Goal: Task Accomplishment & Management: Manage account settings

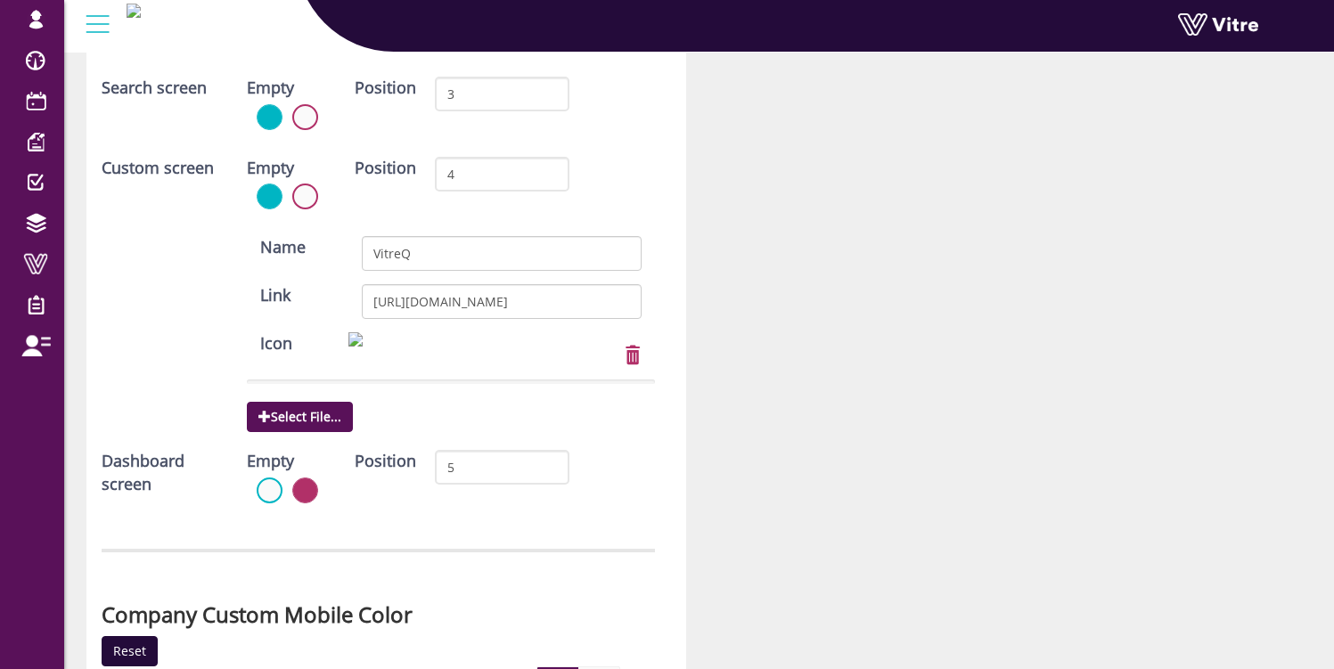
scroll to position [5163, 0]
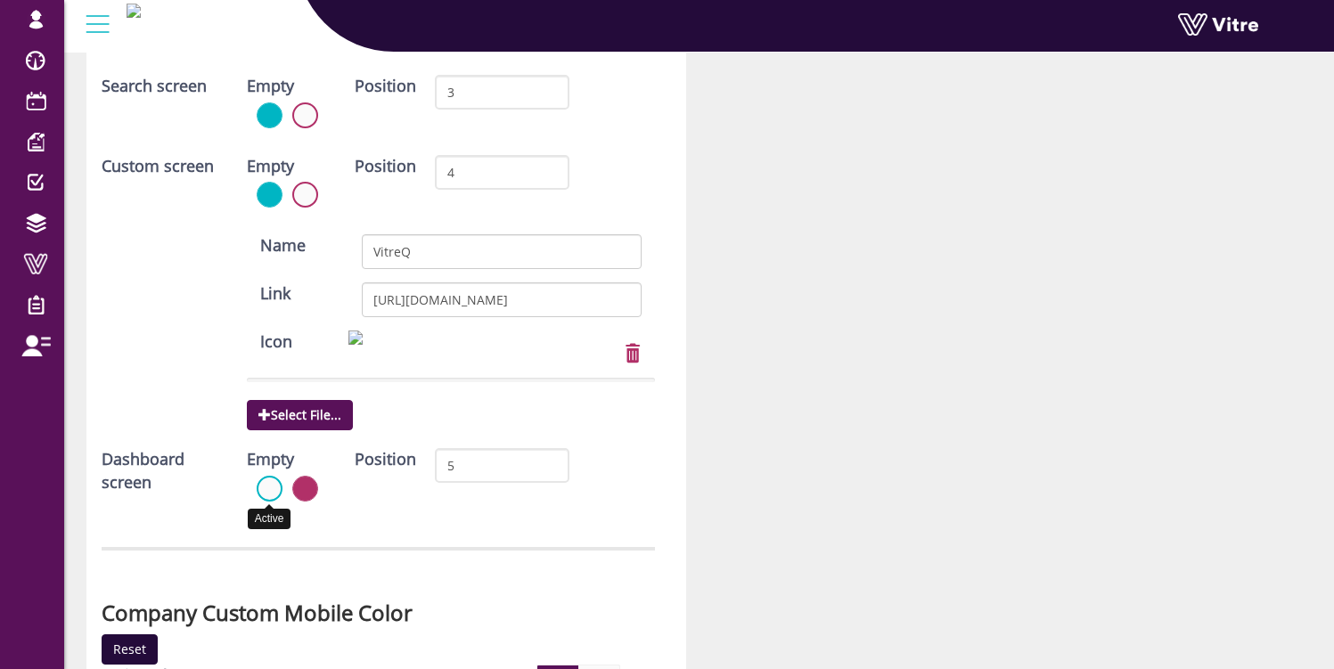
click at [269, 490] on label at bounding box center [270, 489] width 26 height 26
click at [0, 0] on input "radio" at bounding box center [0, 0] width 0 height 0
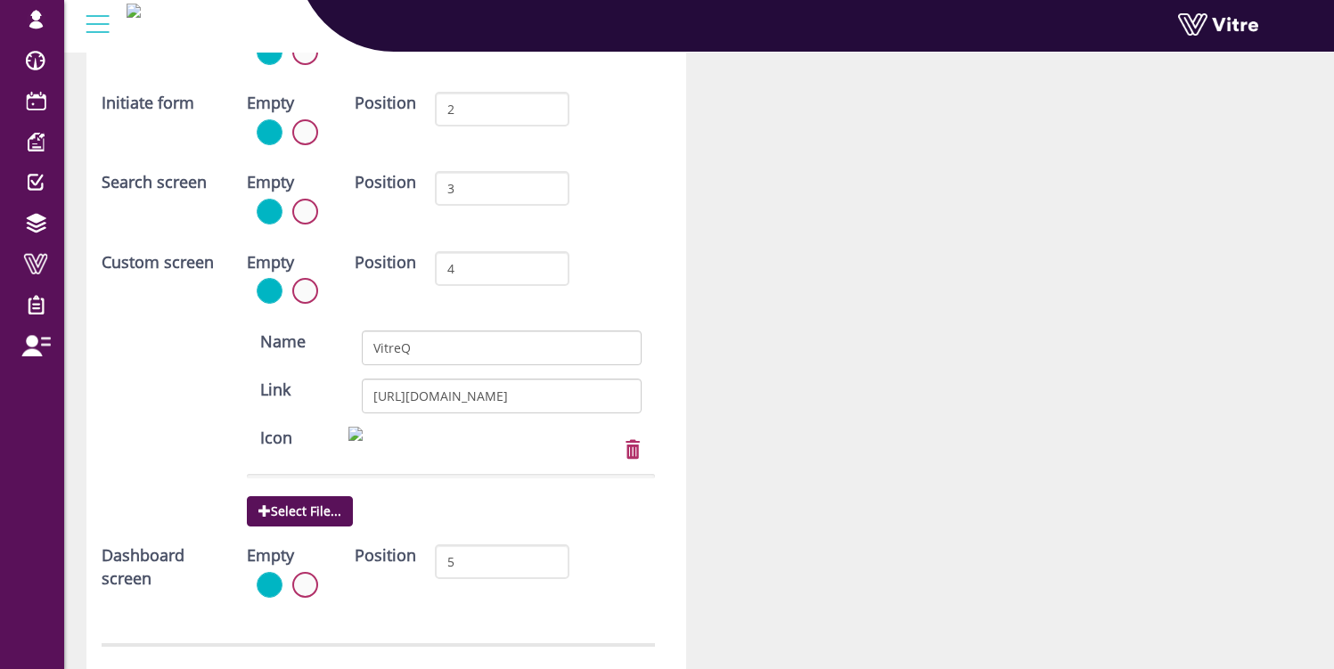
scroll to position [5070, 0]
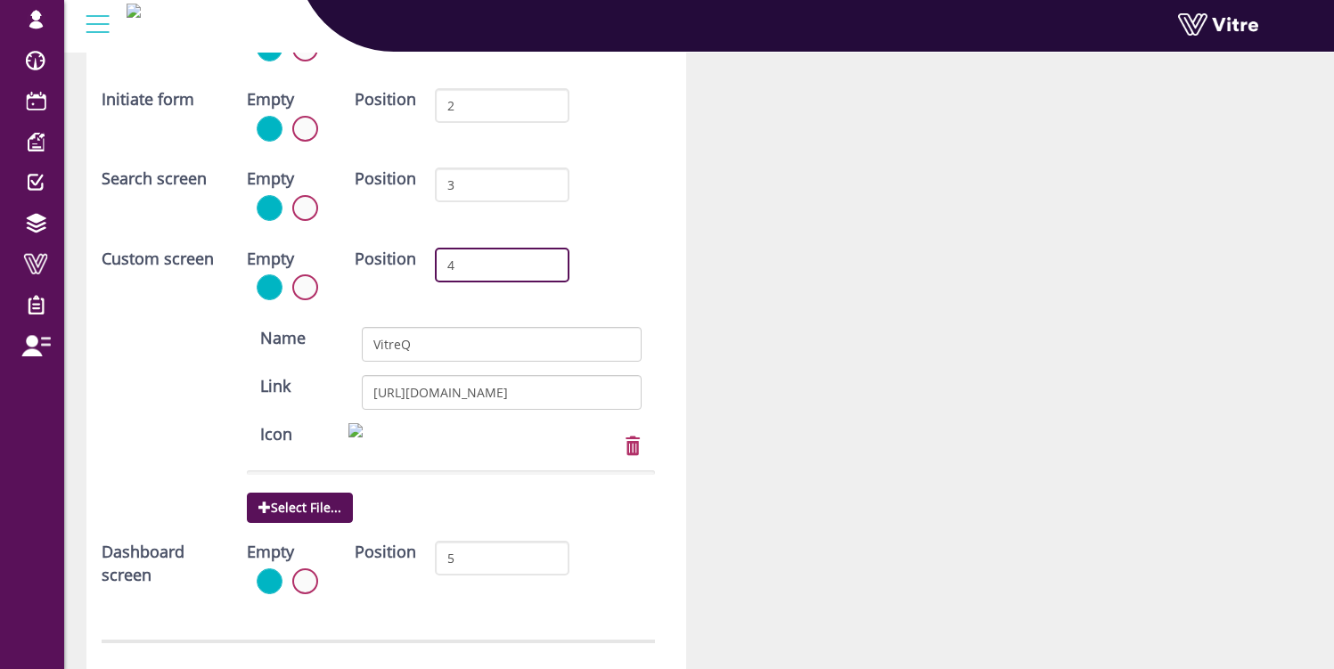
drag, startPoint x: 468, startPoint y: 268, endPoint x: 440, endPoint y: 266, distance: 27.8
click at [440, 266] on input "4" at bounding box center [502, 265] width 135 height 35
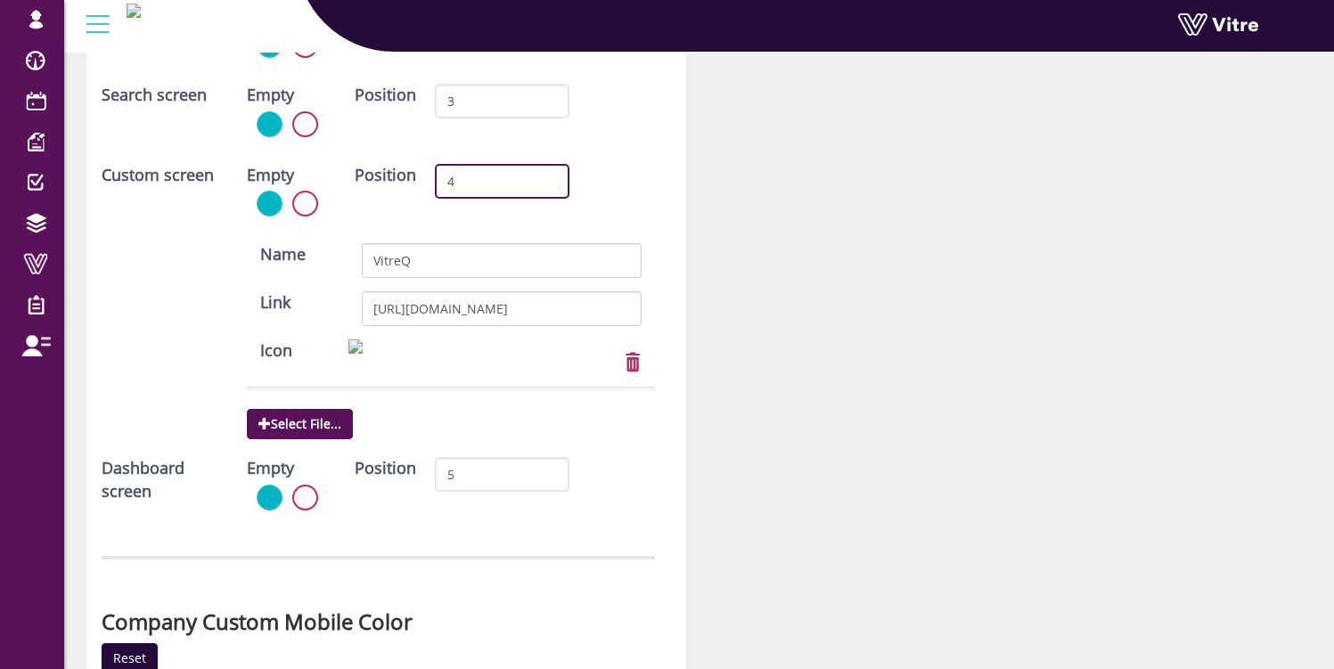
scroll to position [5153, 0]
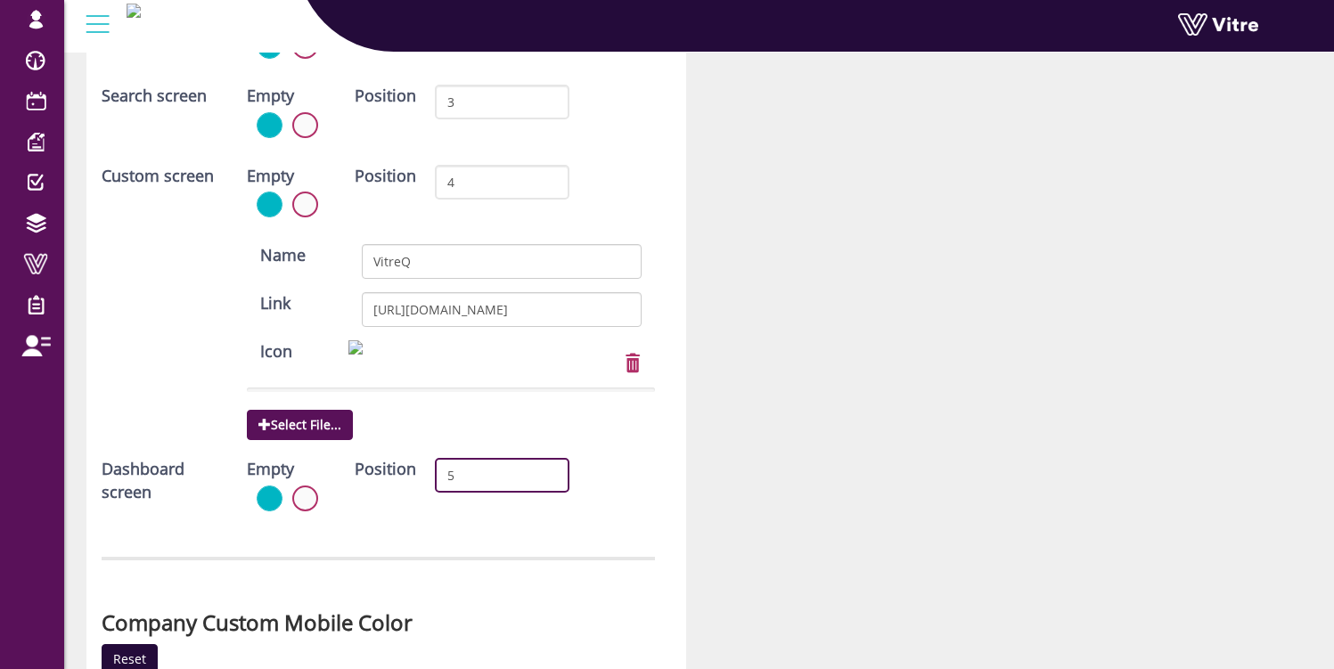
drag, startPoint x: 463, startPoint y: 479, endPoint x: 426, endPoint y: 480, distance: 36.6
click at [438, 480] on input "5" at bounding box center [502, 475] width 135 height 35
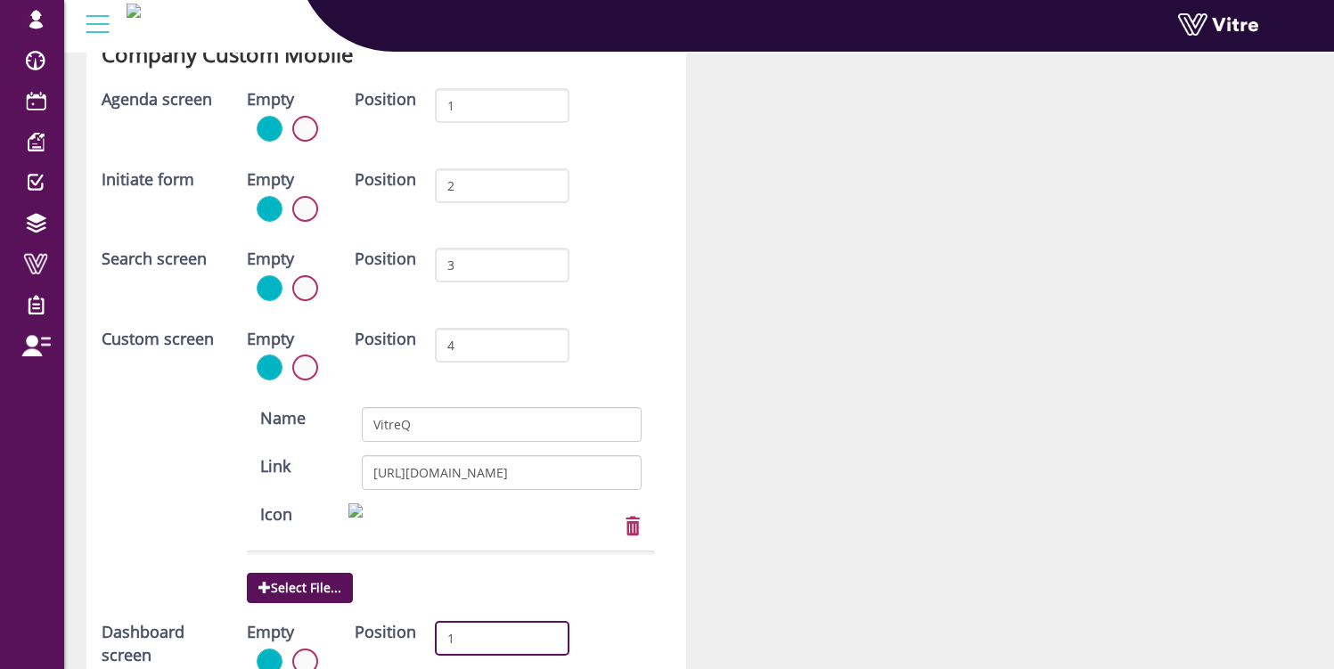
scroll to position [4922, 0]
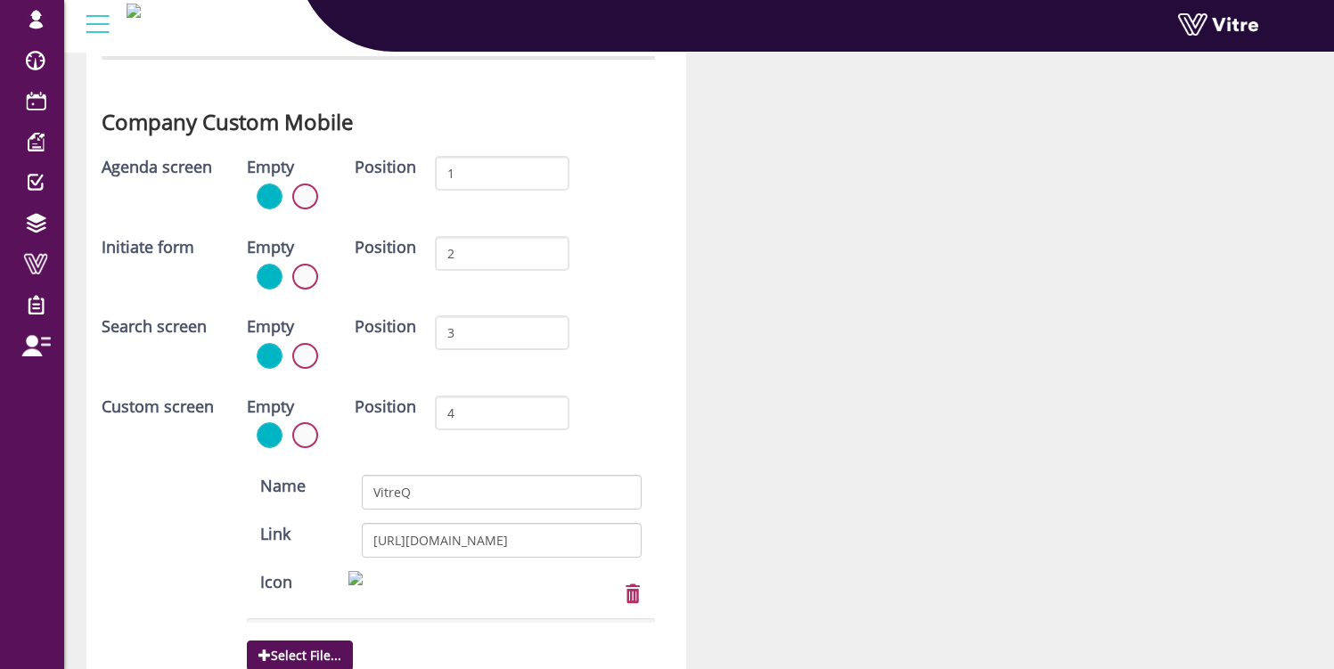
type input "1"
click at [475, 254] on input "2" at bounding box center [502, 253] width 135 height 35
drag, startPoint x: 461, startPoint y: 168, endPoint x: 436, endPoint y: 173, distance: 25.5
click at [435, 175] on input "1" at bounding box center [502, 173] width 135 height 35
type input "2"
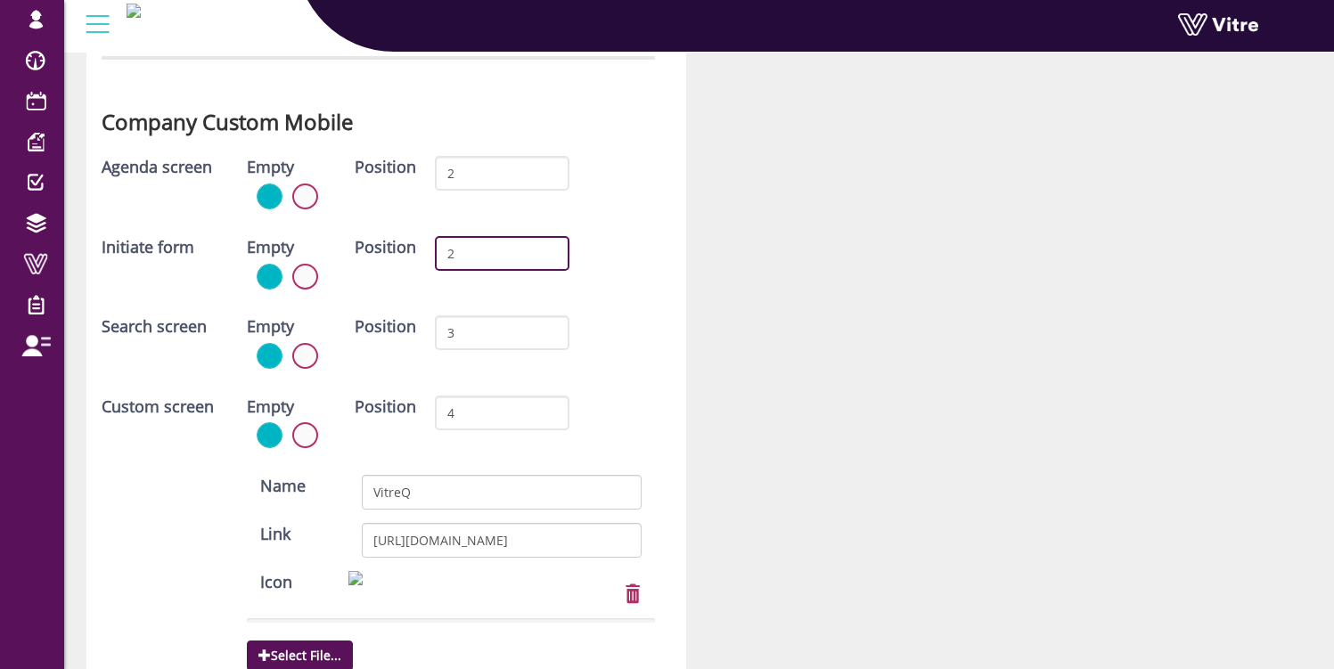
drag, startPoint x: 461, startPoint y: 259, endPoint x: 405, endPoint y: 257, distance: 56.2
click at [416, 260] on div "Position 2" at bounding box center [462, 260] width 242 height 48
type input "3"
drag, startPoint x: 459, startPoint y: 336, endPoint x: 440, endPoint y: 334, distance: 18.8
click at [442, 335] on input "3" at bounding box center [502, 333] width 135 height 35
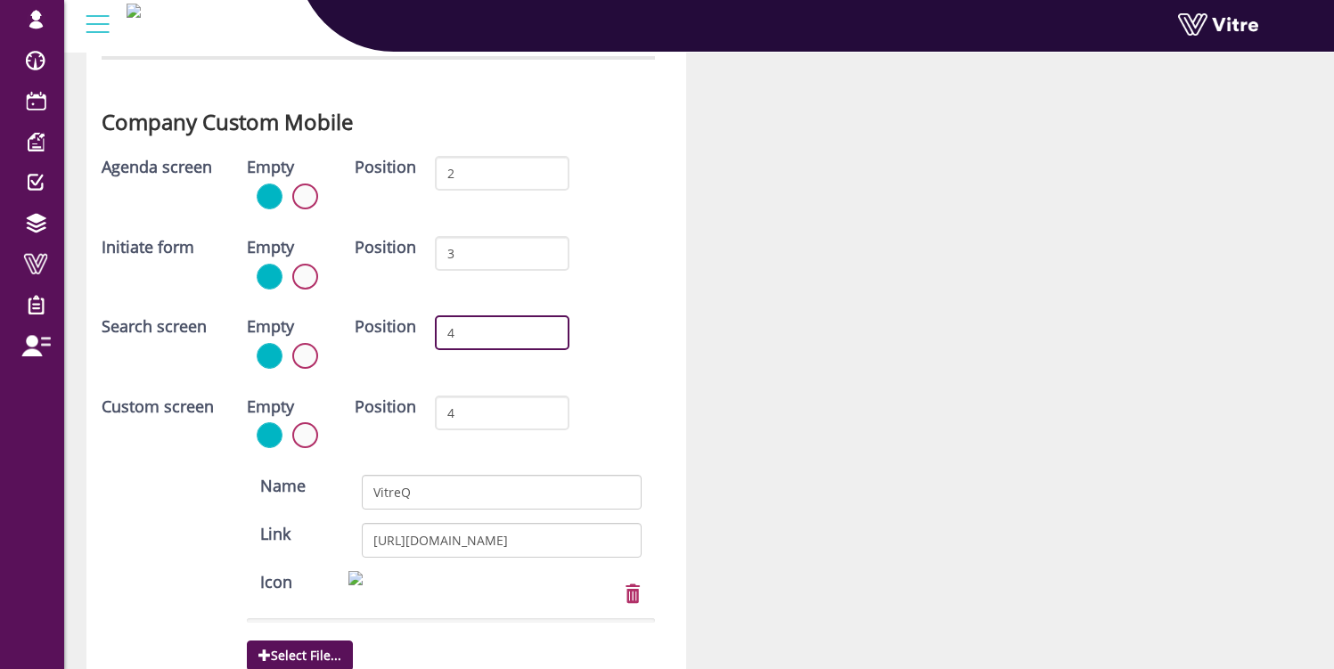
type input "4"
drag, startPoint x: 463, startPoint y: 416, endPoint x: 429, endPoint y: 415, distance: 33.9
click at [435, 416] on input "4" at bounding box center [502, 413] width 135 height 35
type input "5"
click at [650, 330] on div "Search screen Empty Position 4" at bounding box center [378, 349] width 580 height 66
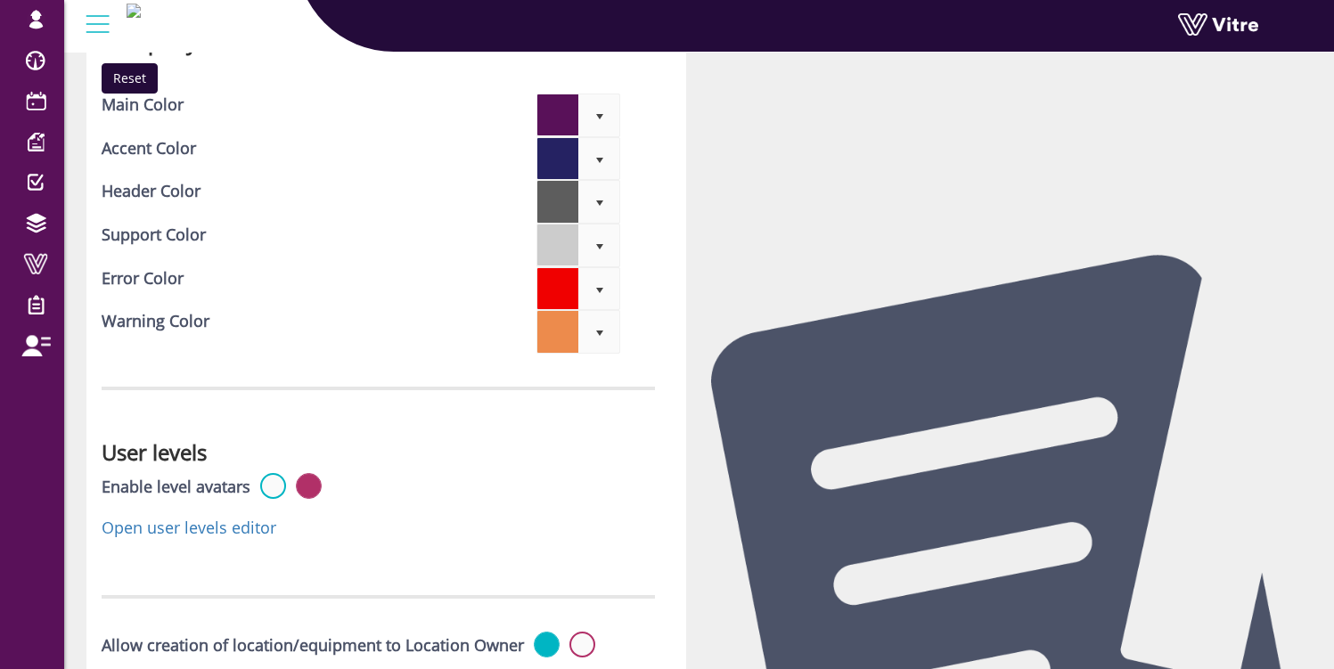
scroll to position [5961, 0]
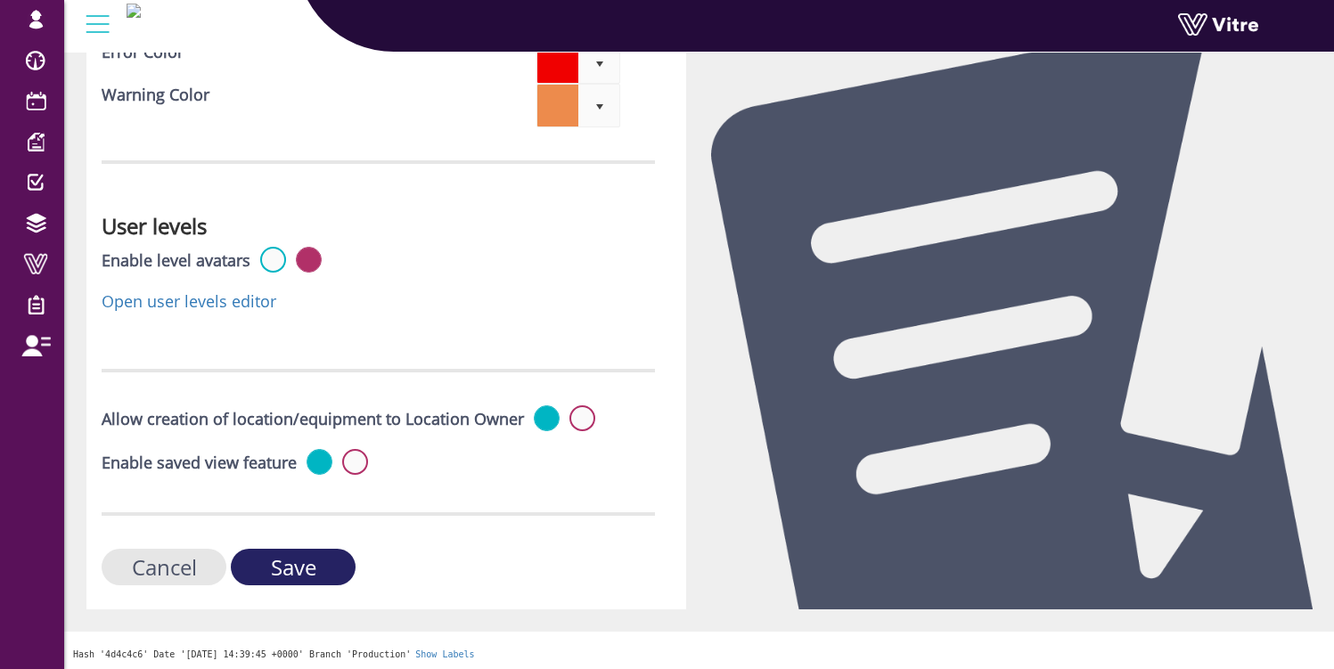
click at [296, 568] on input "Save" at bounding box center [293, 567] width 125 height 37
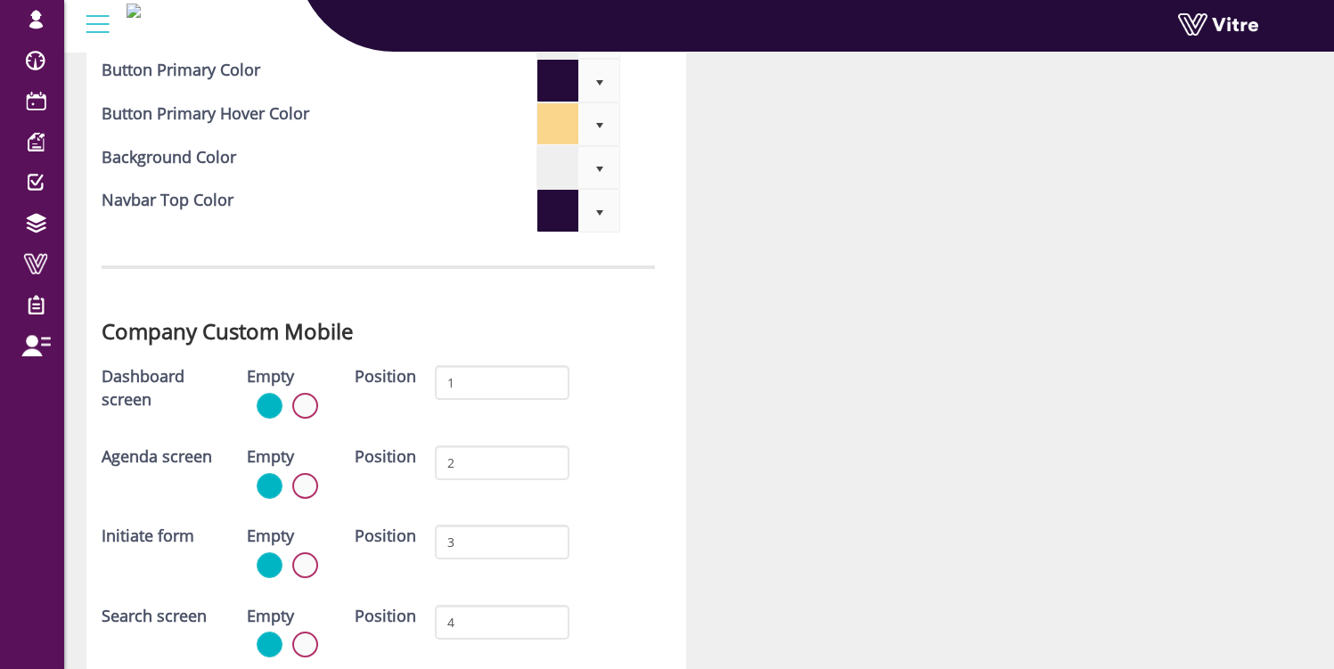
scroll to position [4709, 0]
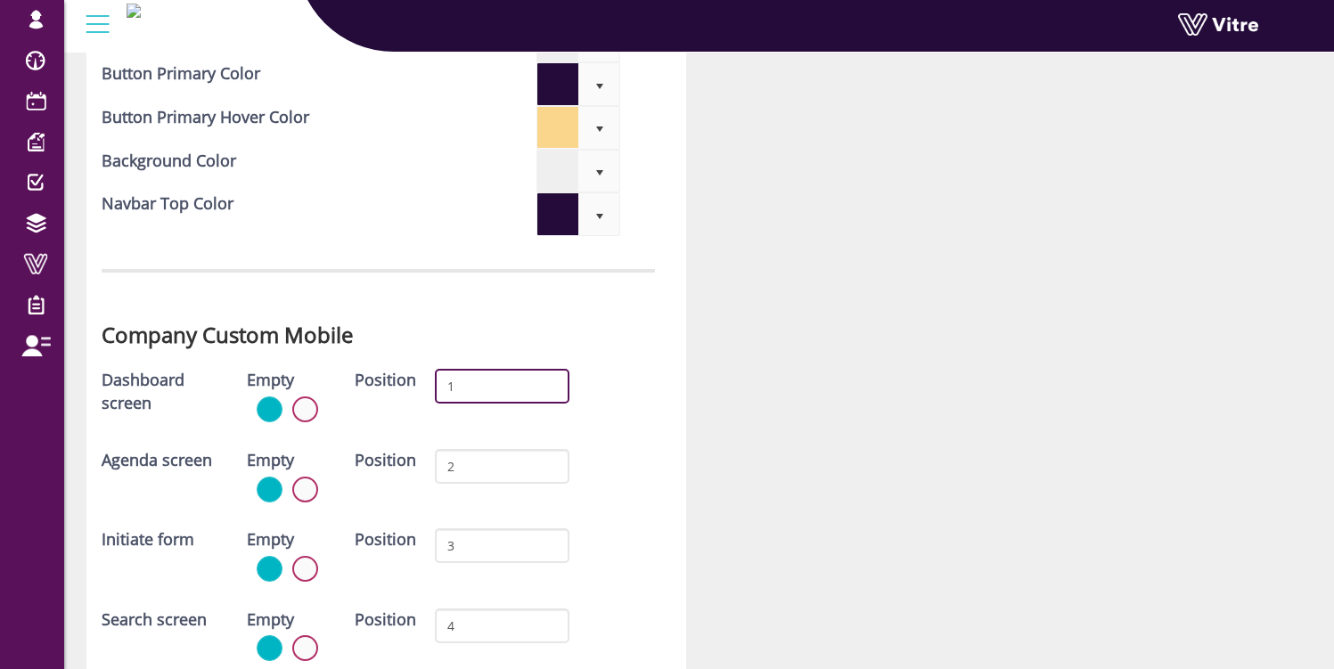
drag, startPoint x: 477, startPoint y: 395, endPoint x: 444, endPoint y: 391, distance: 33.2
click at [444, 391] on input "1" at bounding box center [502, 386] width 135 height 35
type input "4"
click at [608, 347] on h3 "Company Custom Mobile" at bounding box center [379, 335] width 554 height 23
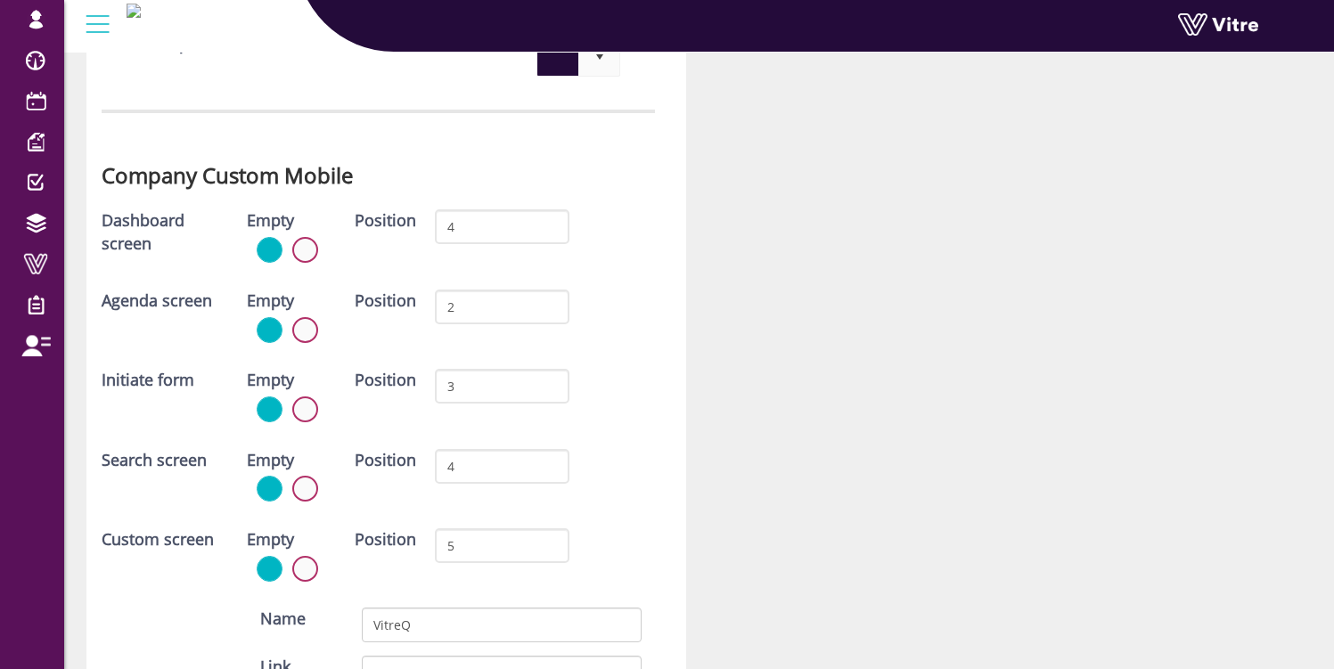
scroll to position [4923, 0]
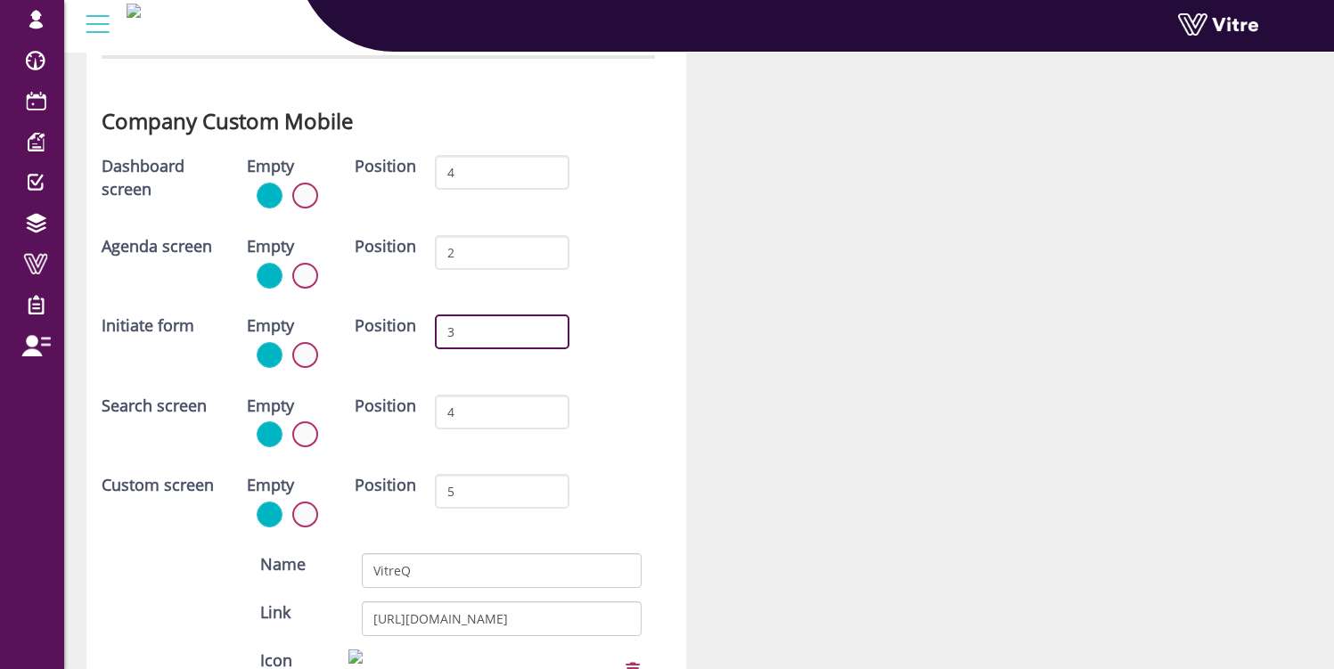
drag, startPoint x: 480, startPoint y: 339, endPoint x: 437, endPoint y: 331, distance: 44.4
click at [436, 332] on input "3" at bounding box center [502, 332] width 135 height 35
type input "1"
drag, startPoint x: 470, startPoint y: 246, endPoint x: 415, endPoint y: 244, distance: 54.4
click at [445, 241] on input "2" at bounding box center [502, 252] width 135 height 35
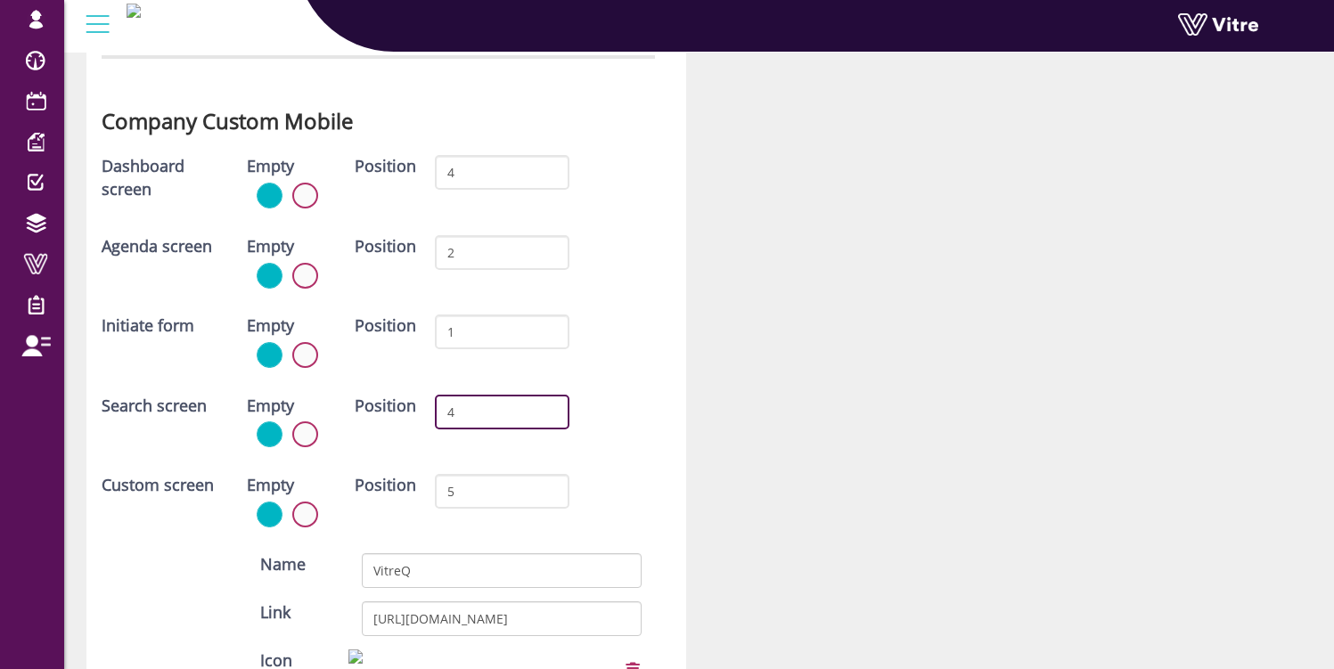
drag, startPoint x: 447, startPoint y: 405, endPoint x: 433, endPoint y: 409, distance: 14.1
click at [433, 409] on div "4" at bounding box center [502, 419] width 161 height 48
drag, startPoint x: 472, startPoint y: 418, endPoint x: 437, endPoint y: 413, distance: 35.2
click at [437, 413] on input "4" at bounding box center [502, 412] width 135 height 35
type input "3"
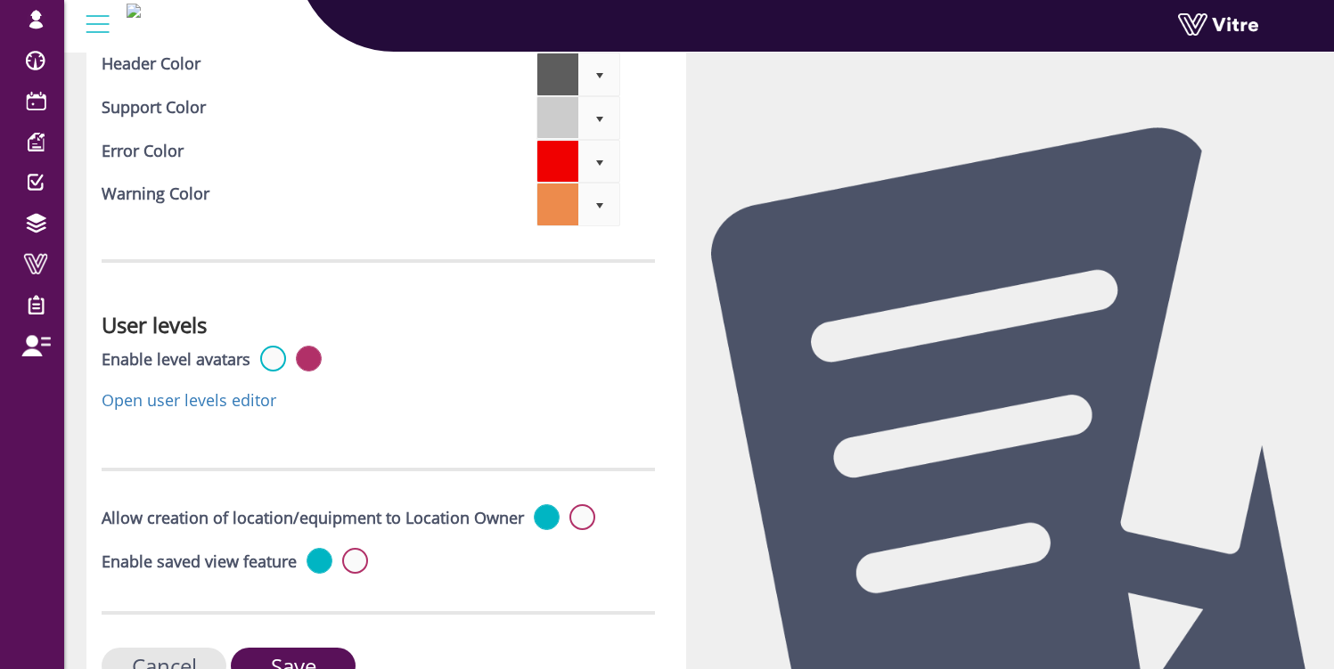
scroll to position [5961, 0]
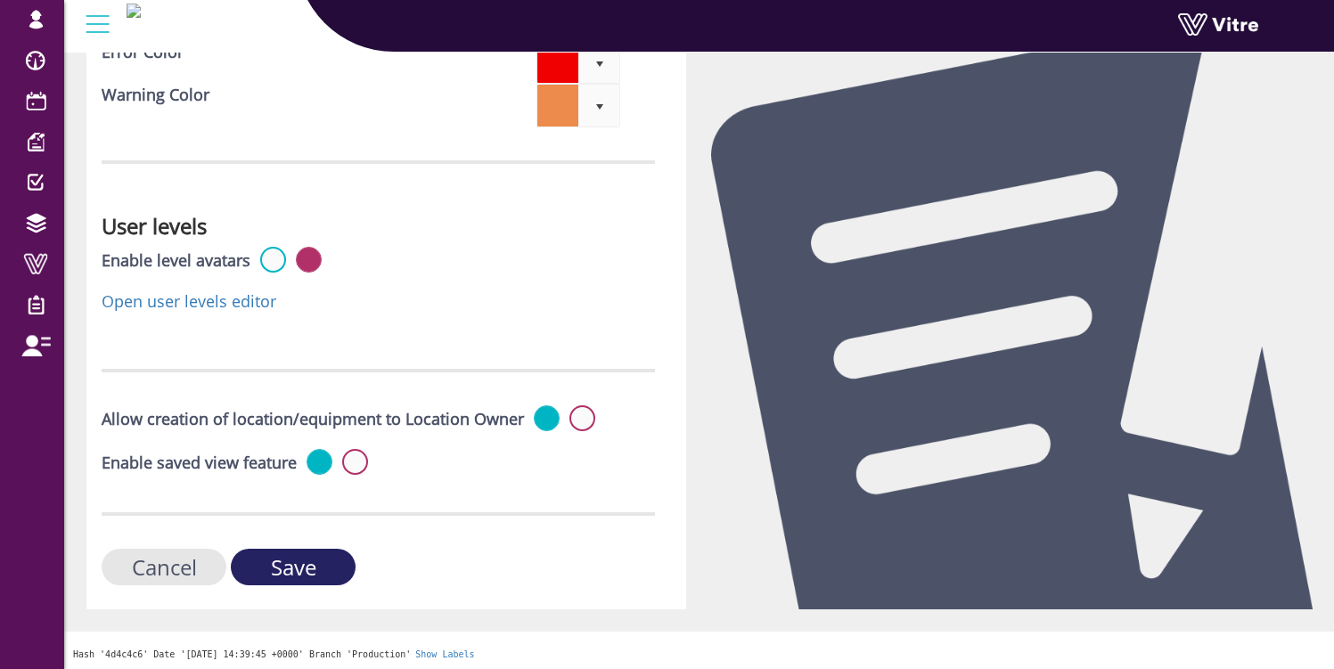
click at [338, 572] on input "Save" at bounding box center [293, 567] width 125 height 37
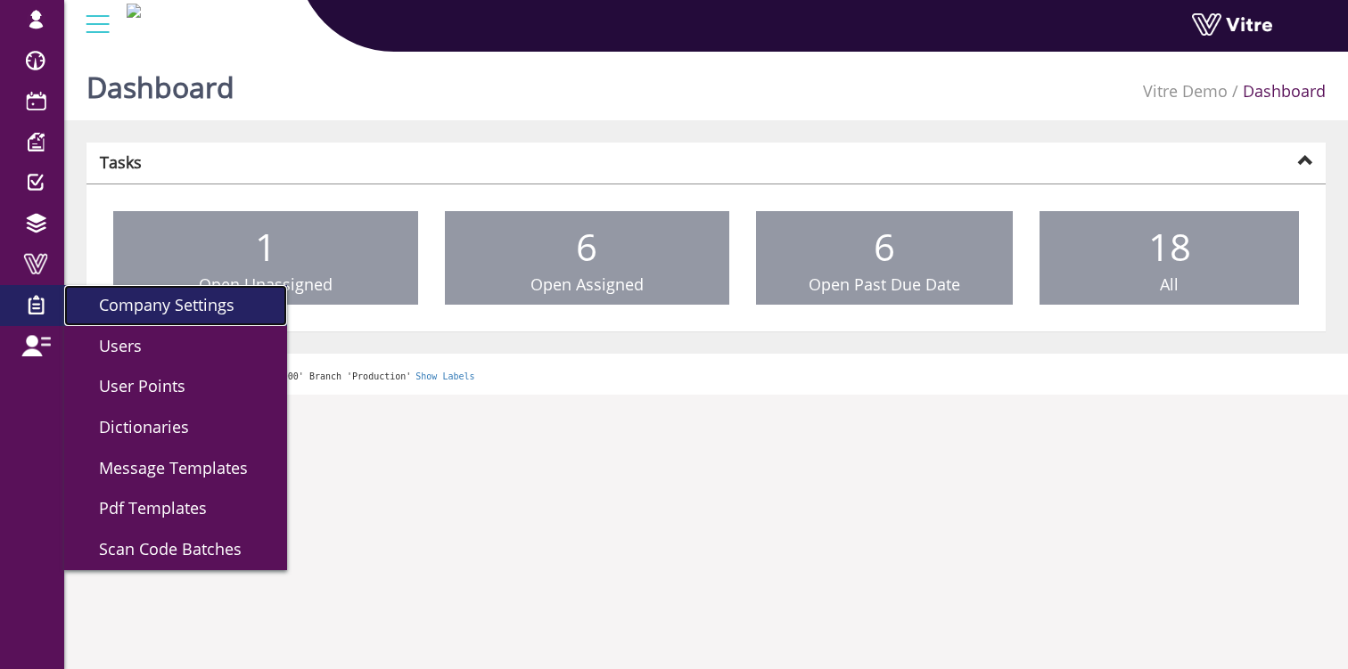
click at [154, 305] on span "Company Settings" at bounding box center [156, 304] width 157 height 21
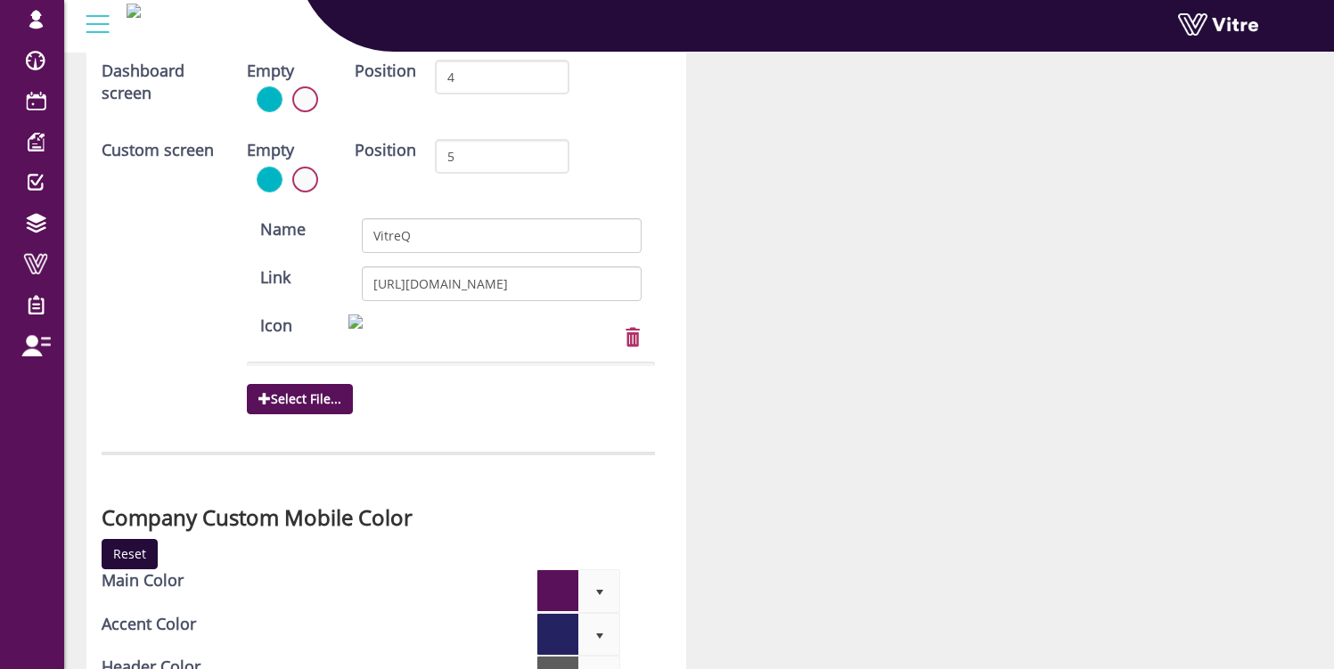
scroll to position [5257, 0]
click at [414, 239] on input "VitreQ" at bounding box center [501, 236] width 279 height 35
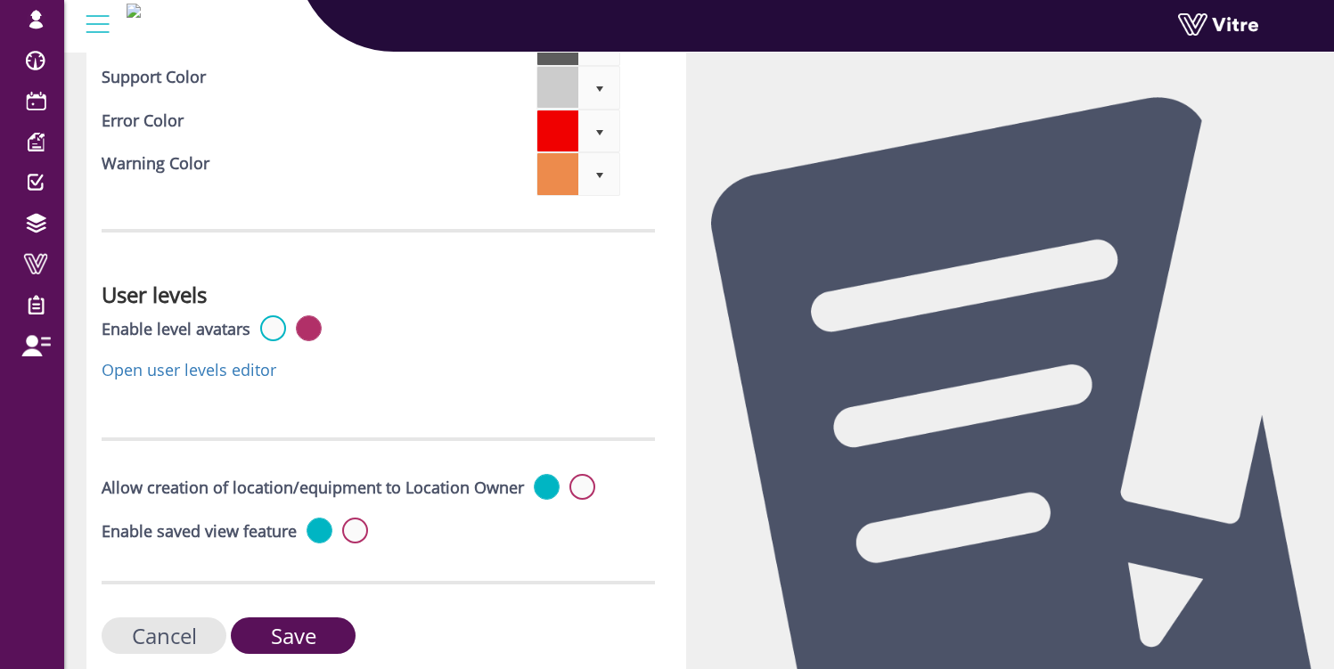
scroll to position [5961, 0]
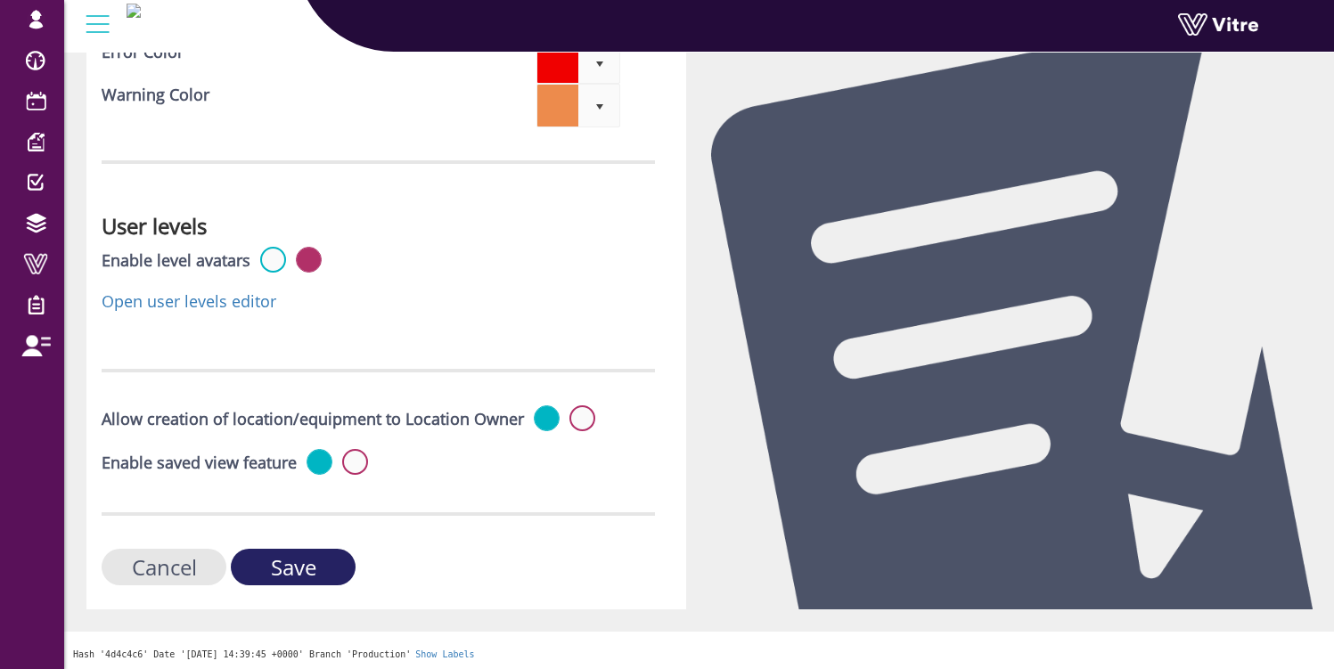
type input "Vitre"
click at [323, 563] on input "Save" at bounding box center [293, 567] width 125 height 37
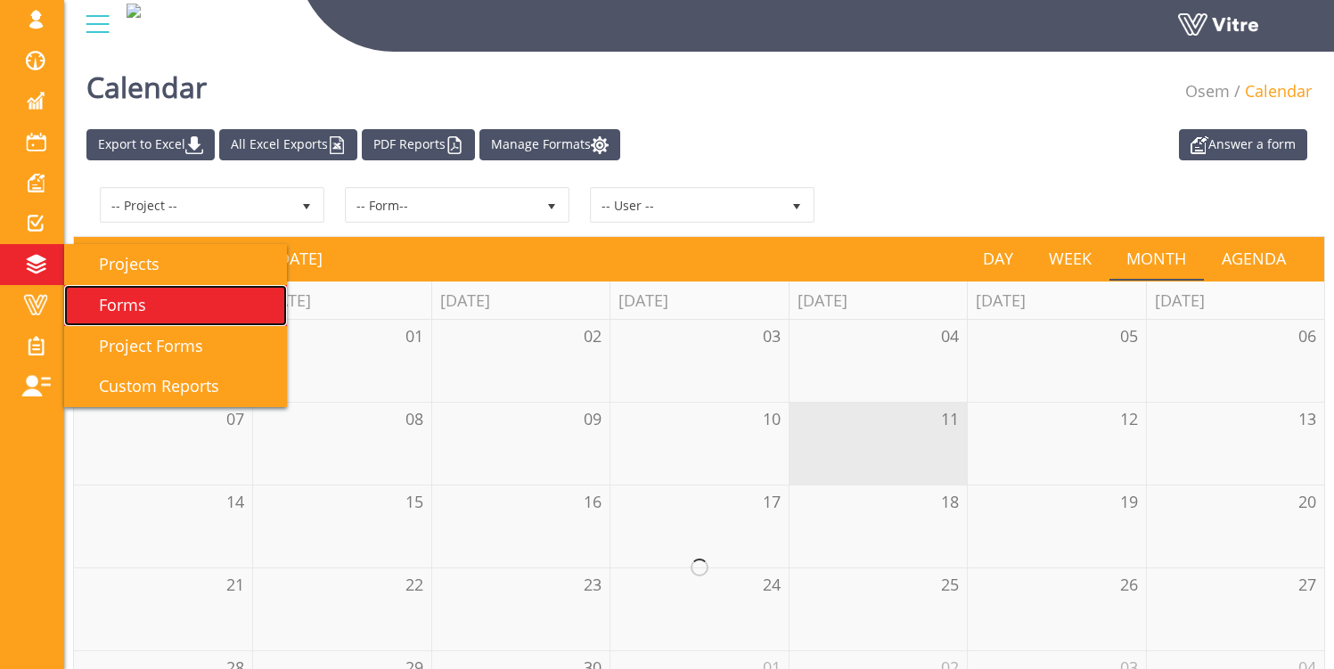
click at [120, 301] on span "Forms" at bounding box center [112, 304] width 69 height 21
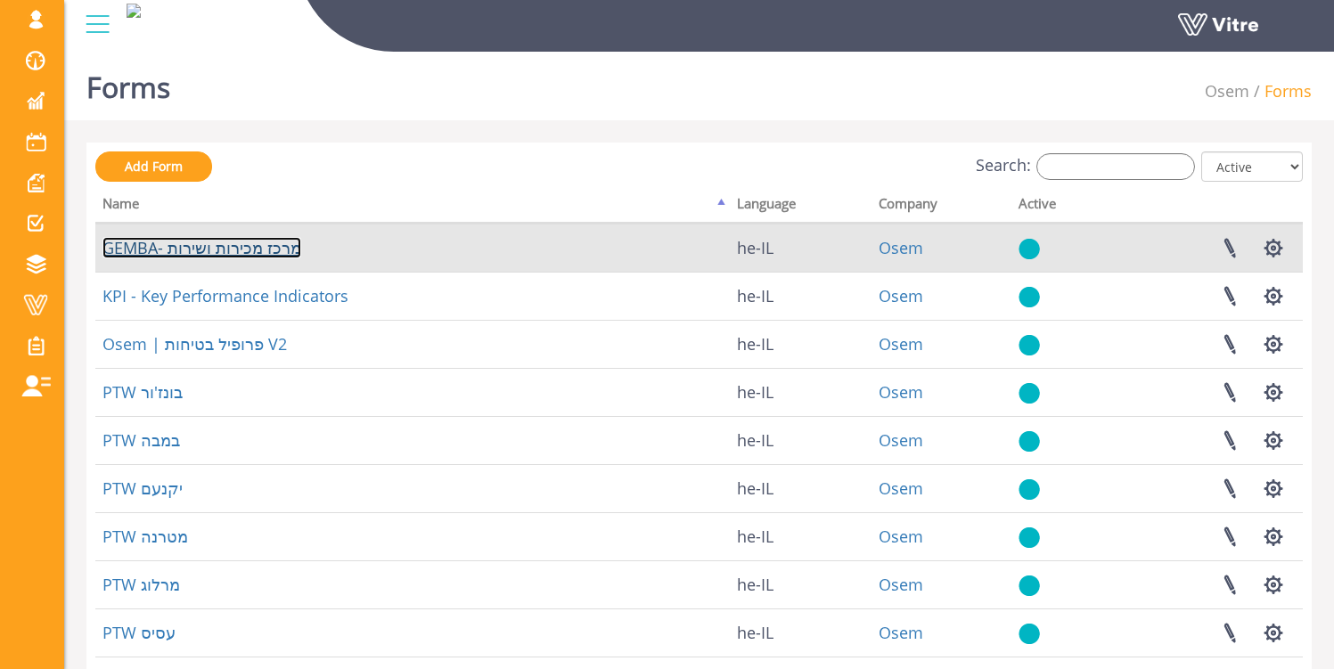
click at [243, 257] on link "GEMBA- מרכז מכירות ושירות" at bounding box center [202, 247] width 199 height 21
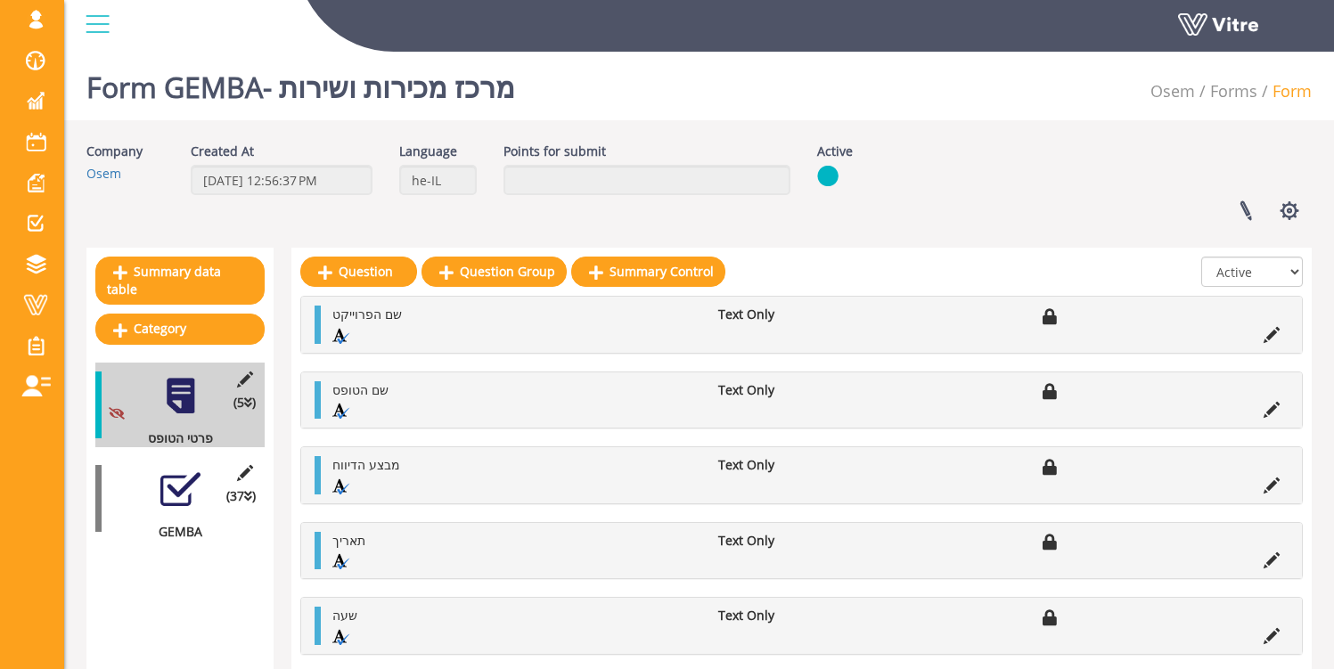
click at [188, 490] on div at bounding box center [180, 490] width 40 height 40
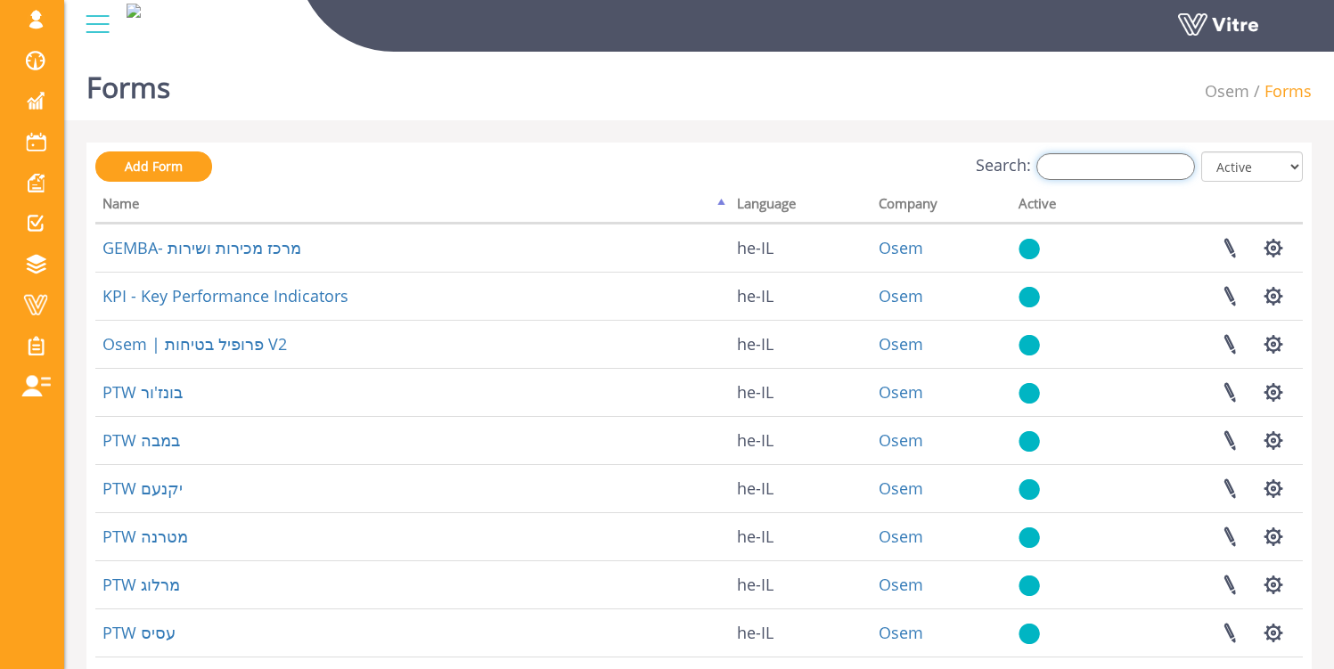
click at [1080, 168] on input "Search:" at bounding box center [1116, 166] width 159 height 27
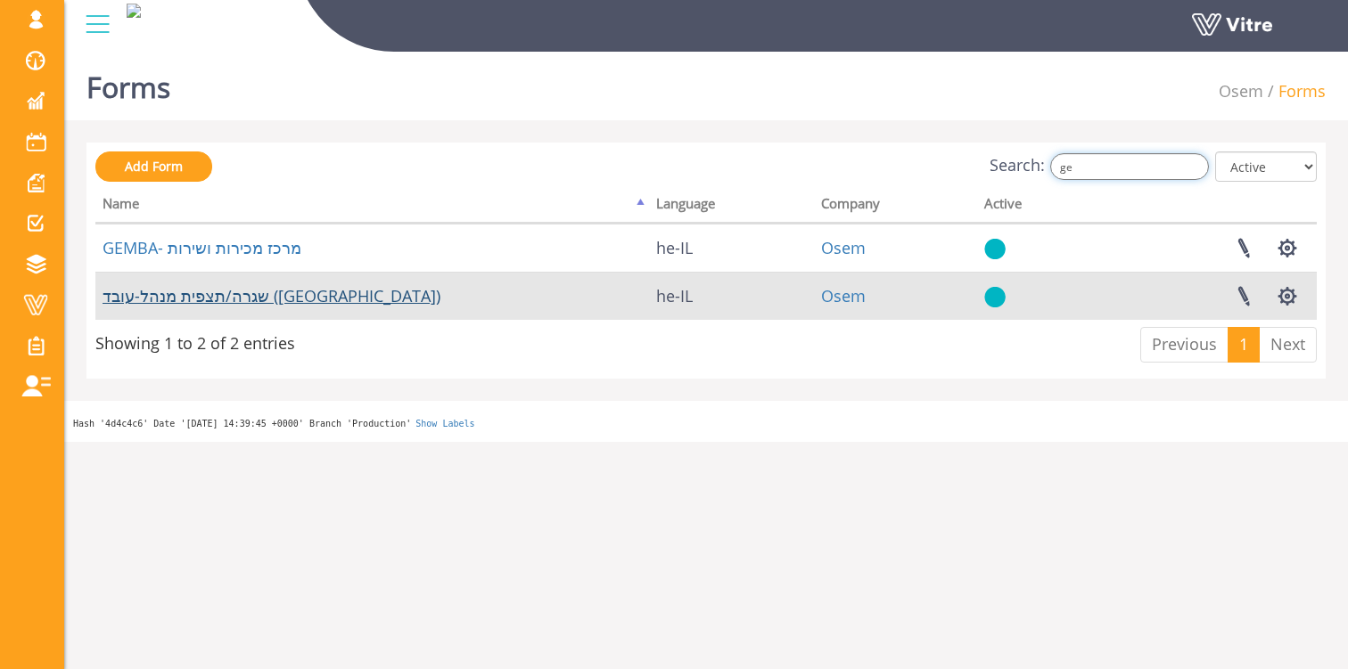
type input "ge"
click at [312, 303] on link "שגרה/תצפית מנהל-עובד (Gemba)" at bounding box center [272, 295] width 338 height 21
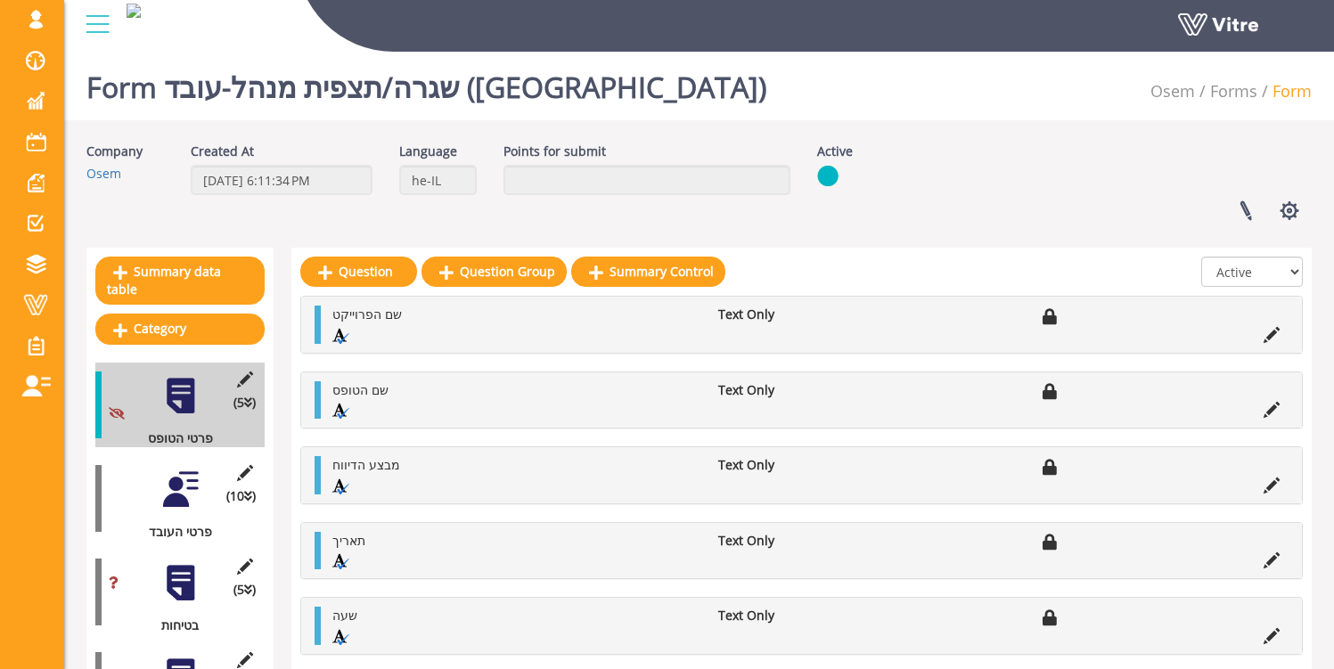
click at [185, 470] on div at bounding box center [180, 490] width 40 height 40
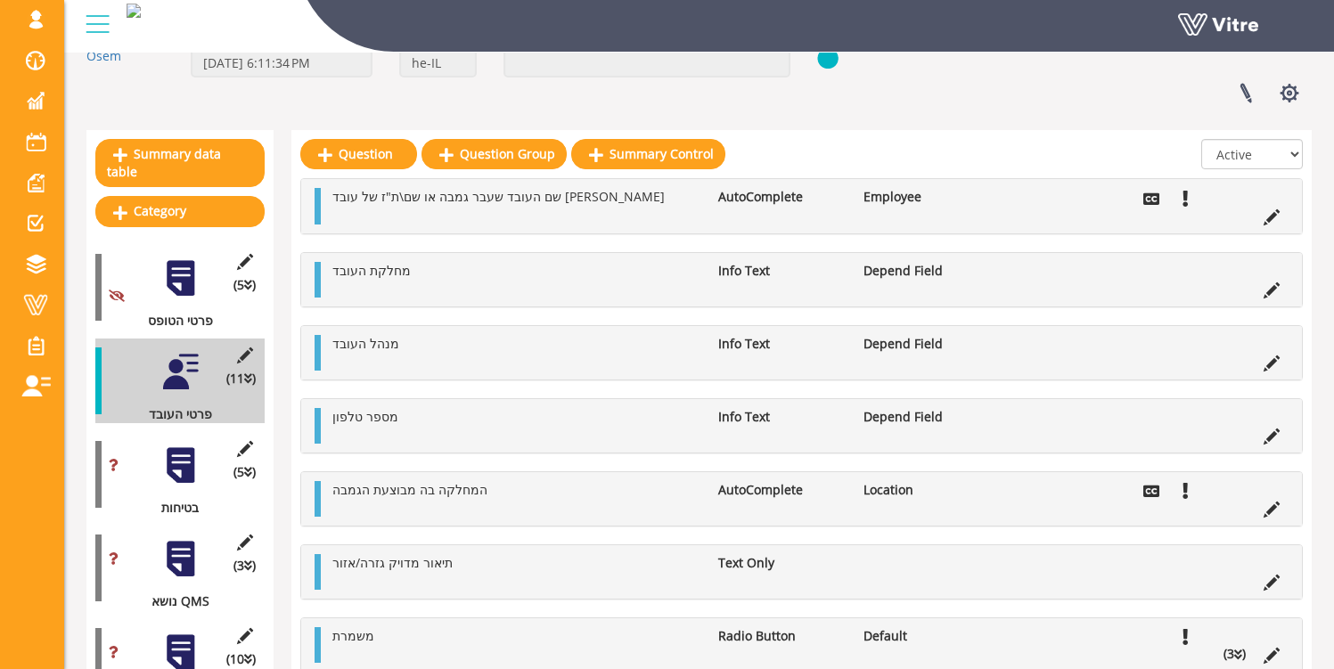
scroll to position [117, 0]
click at [1271, 509] on icon at bounding box center [1272, 511] width 16 height 16
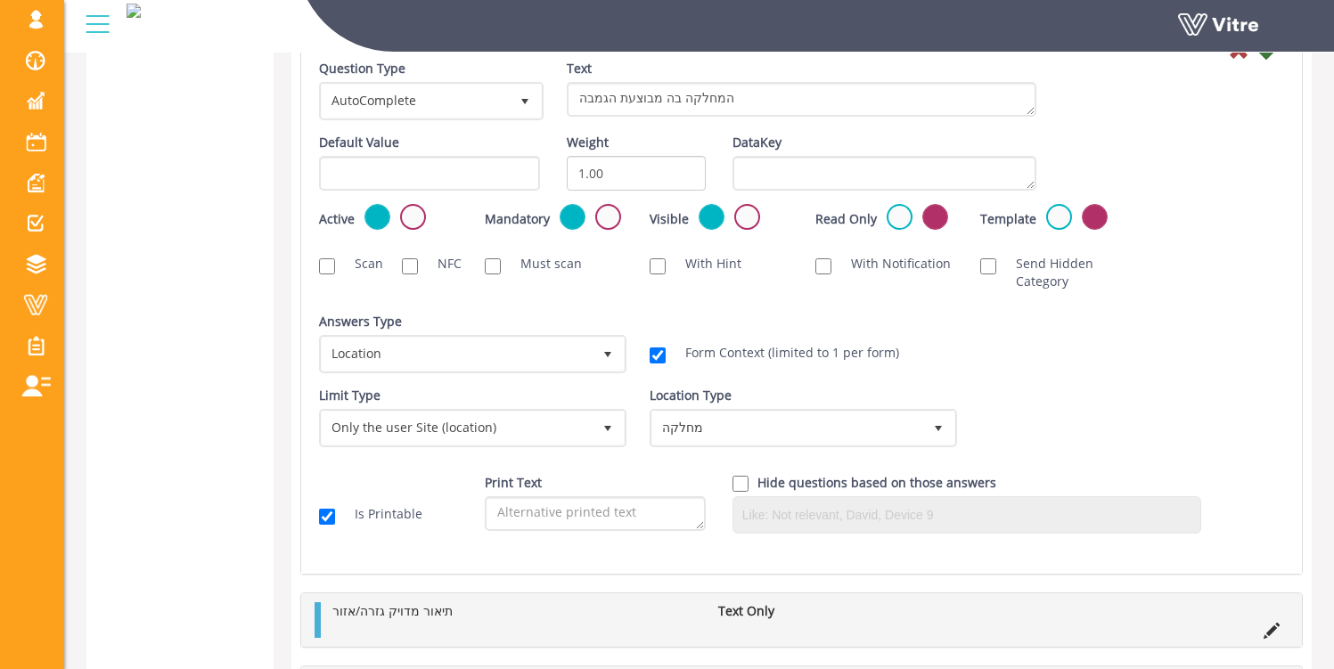
scroll to position [2578, 0]
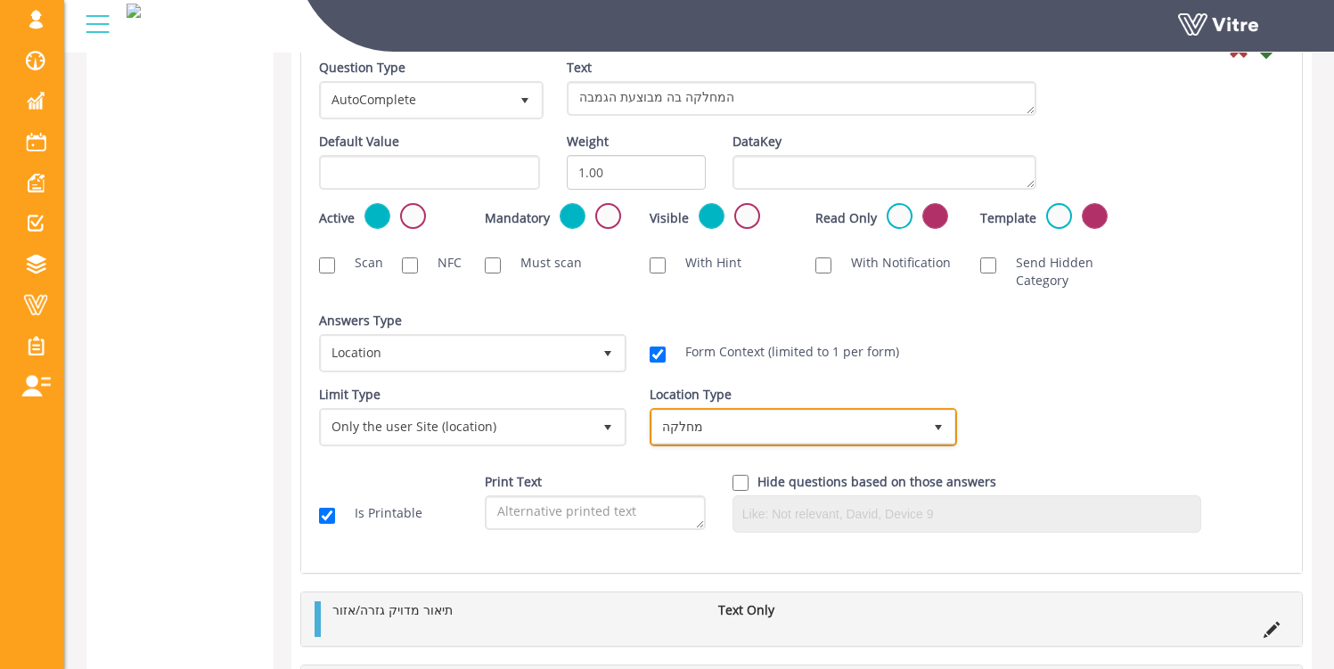
click at [715, 428] on span "מחלקה" at bounding box center [787, 427] width 270 height 32
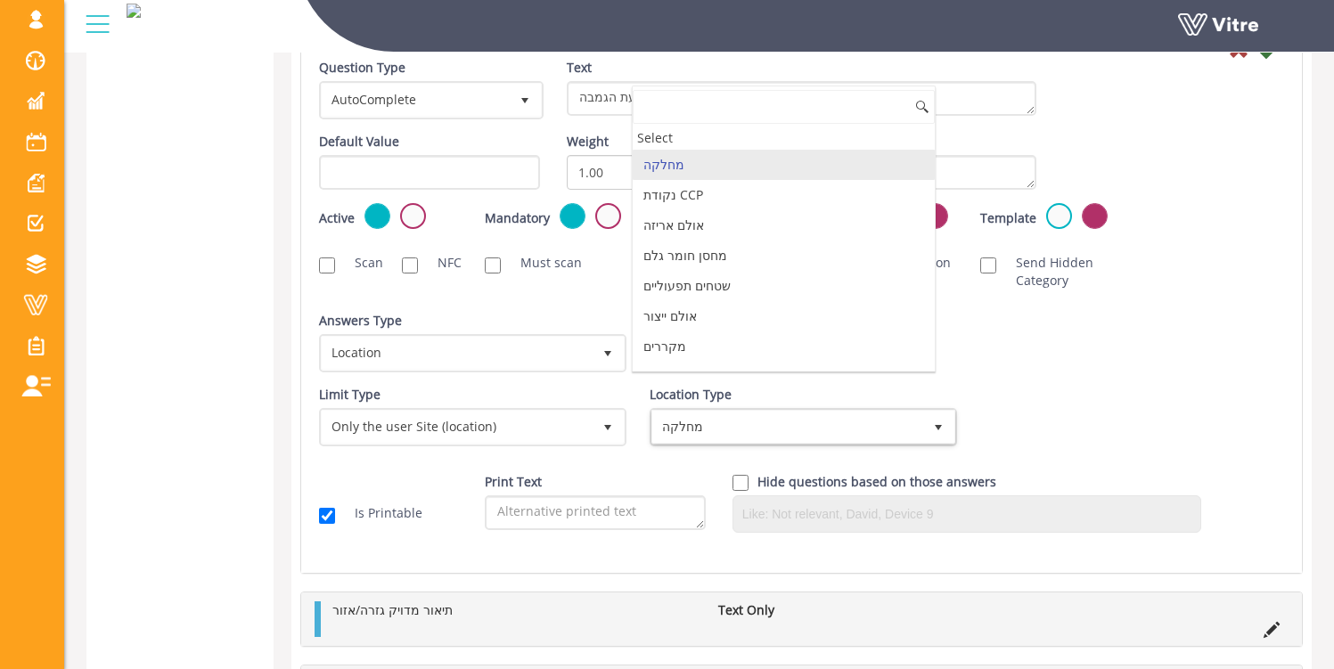
click at [972, 401] on div "Limit Type Only the user Site (location) 3 Limit Type Any company EQ 0 Limit Ty…" at bounding box center [802, 423] width 992 height 74
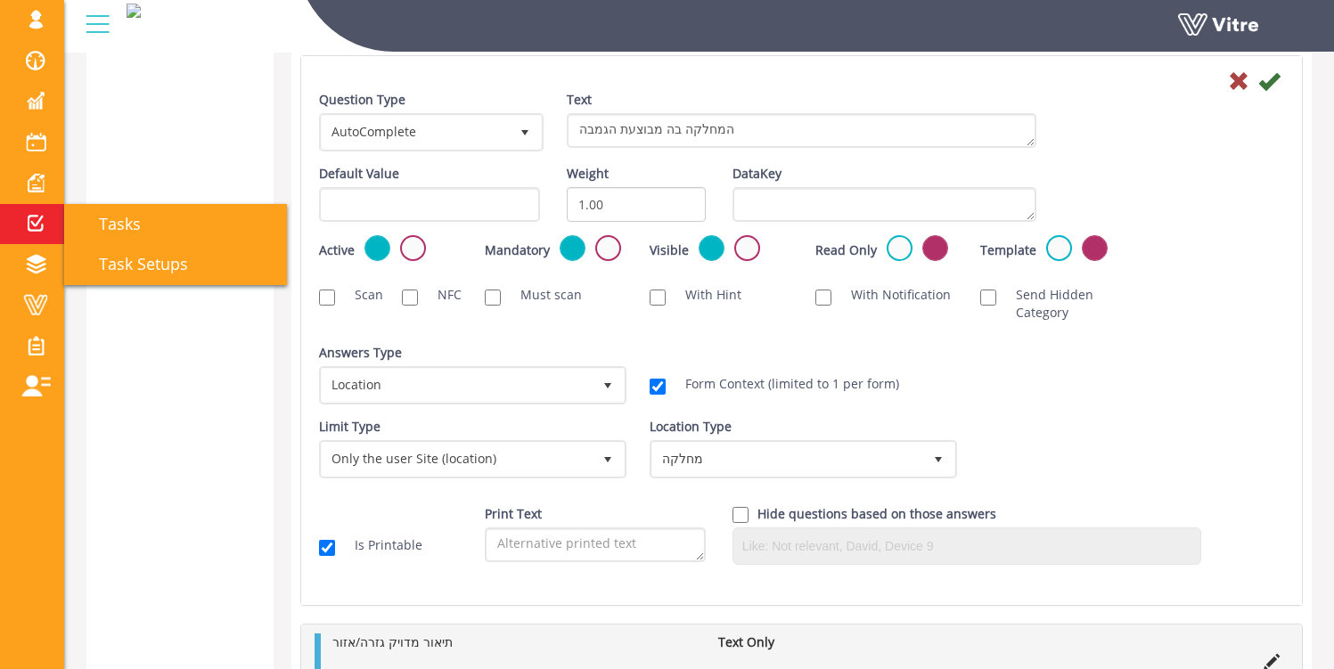
scroll to position [2543, 0]
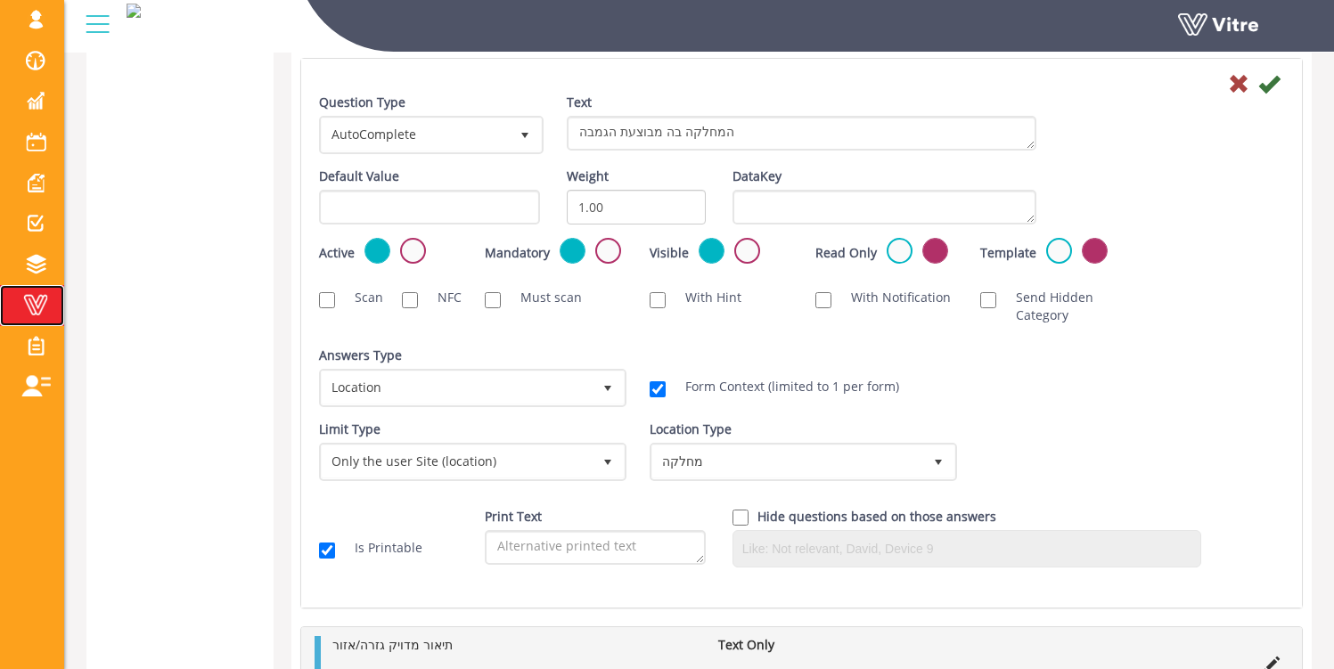
click at [37, 315] on span at bounding box center [35, 304] width 45 height 21
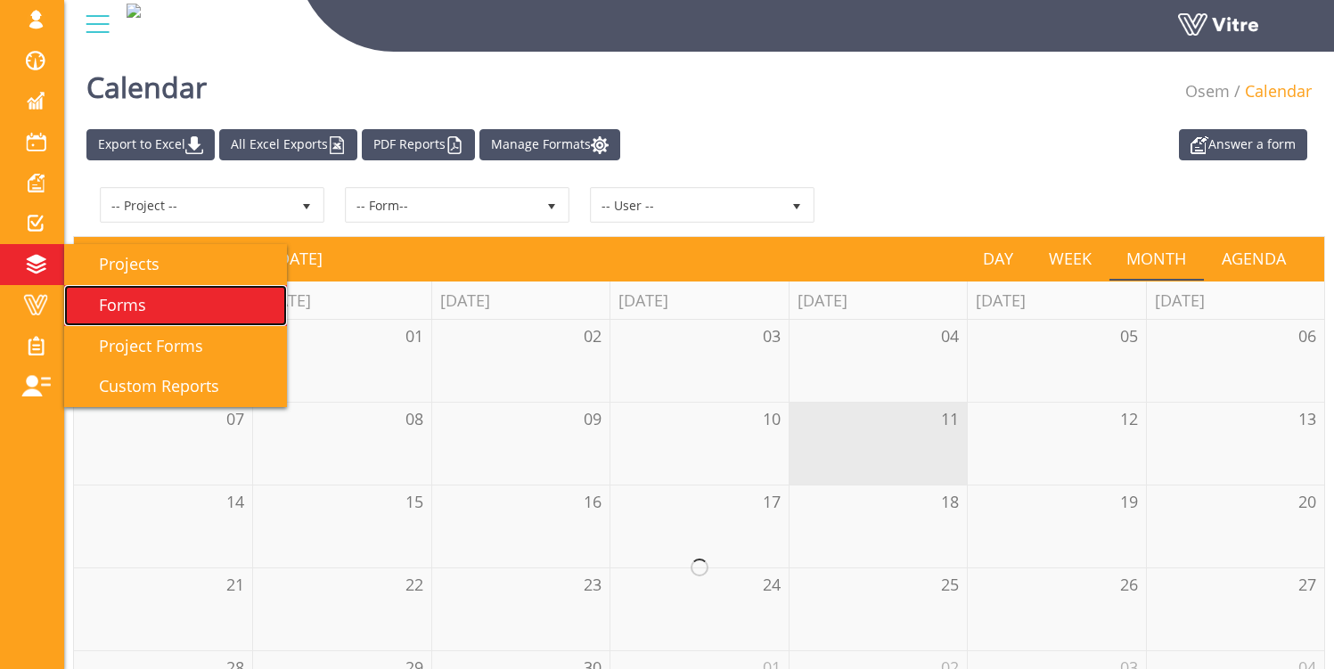
click at [153, 312] on link "Forms" at bounding box center [175, 305] width 223 height 41
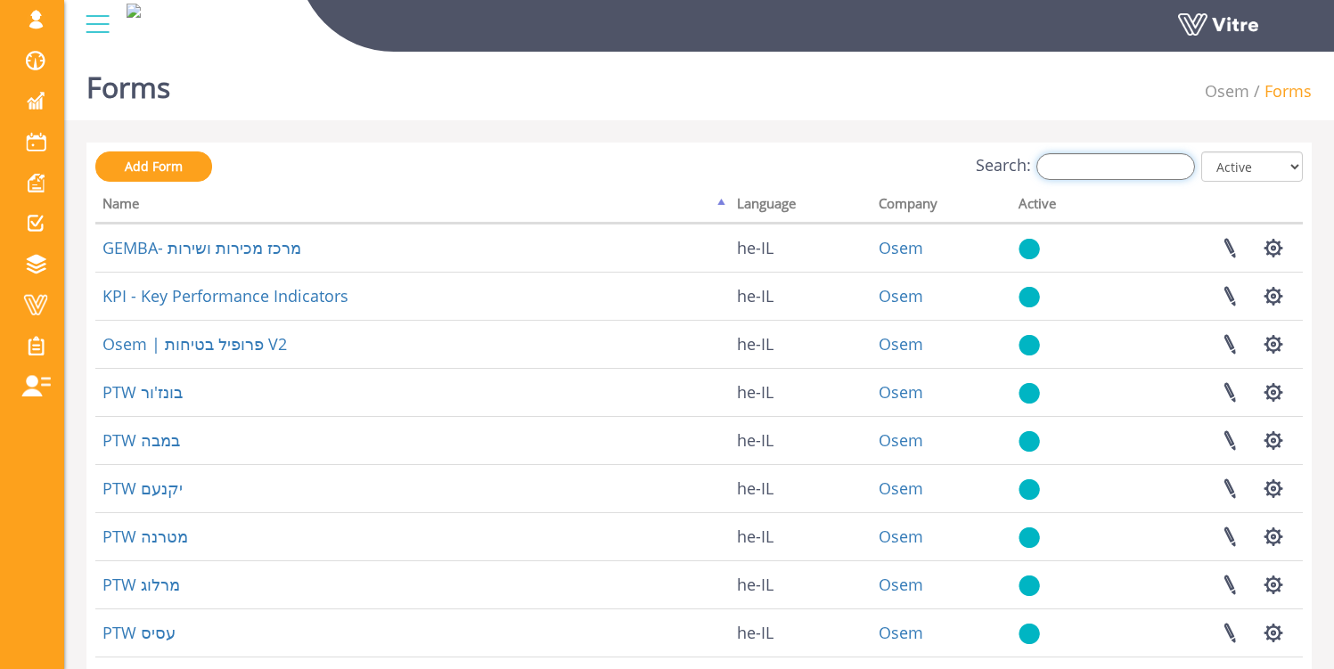
click at [1097, 164] on input "Search:" at bounding box center [1116, 166] width 159 height 27
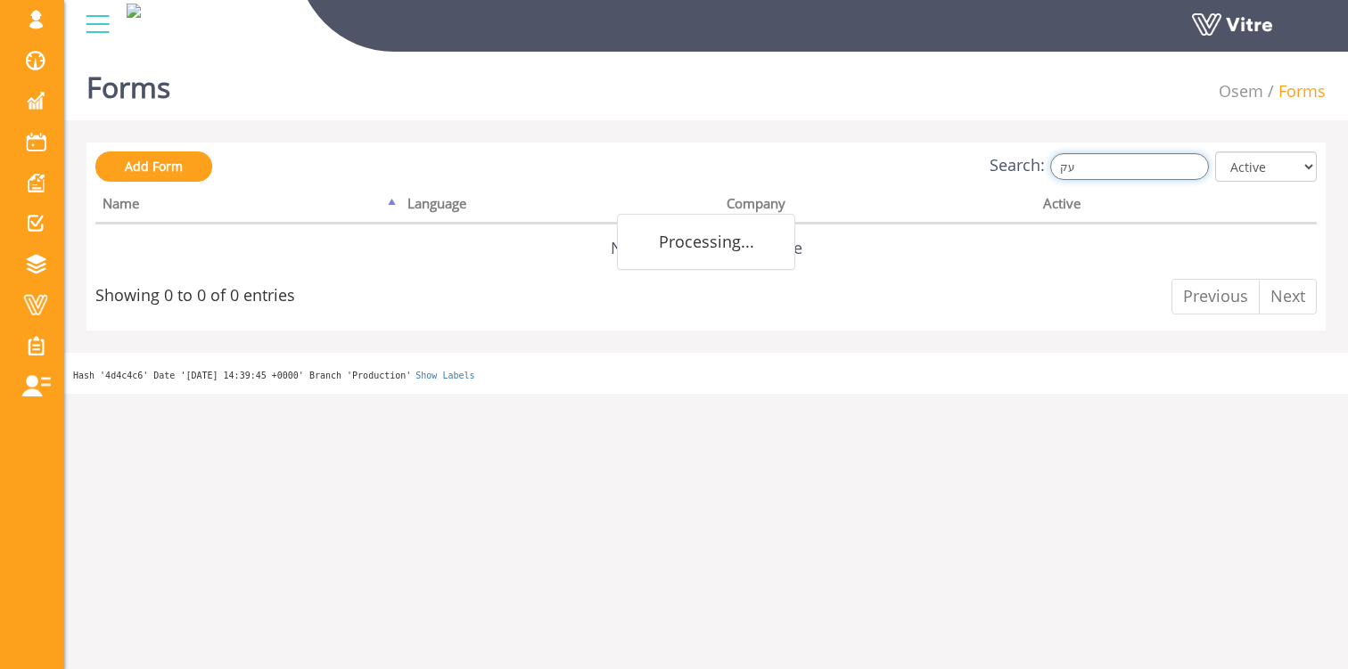
type input "ע"
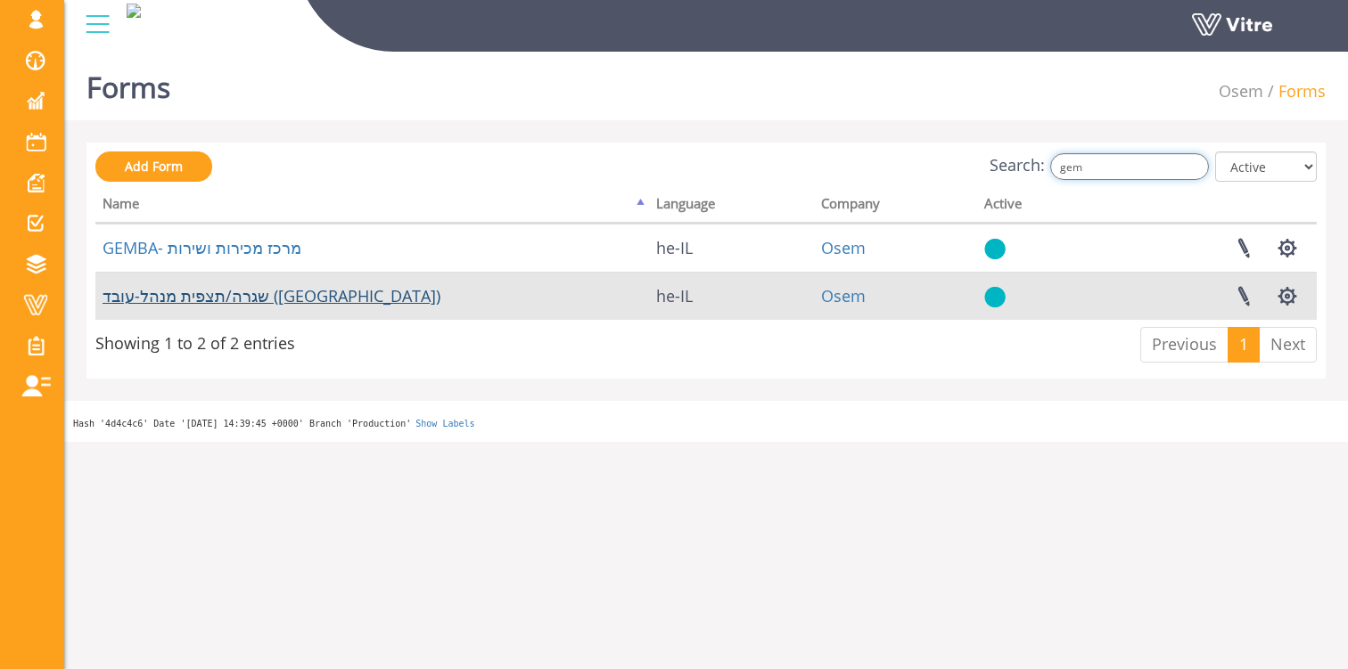
type input "gem"
click at [193, 292] on link "שגרה/תצפית מנהל-עובד (Gemba)" at bounding box center [272, 295] width 338 height 21
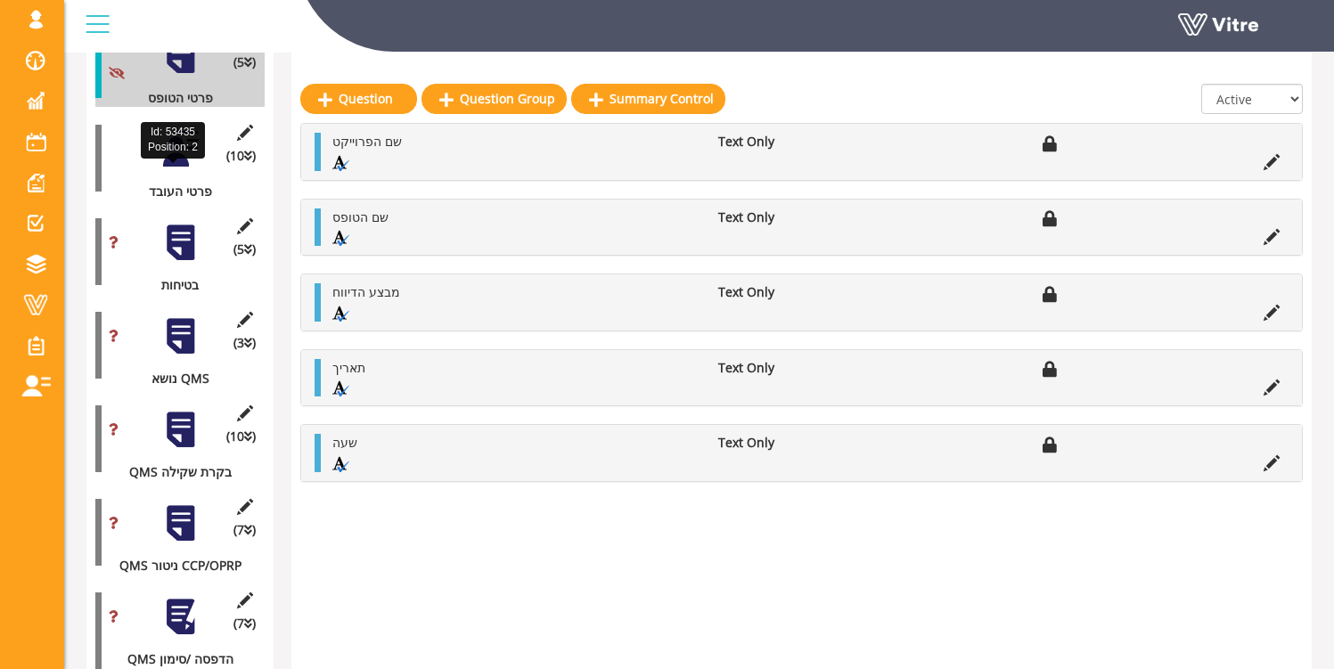
scroll to position [337, 0]
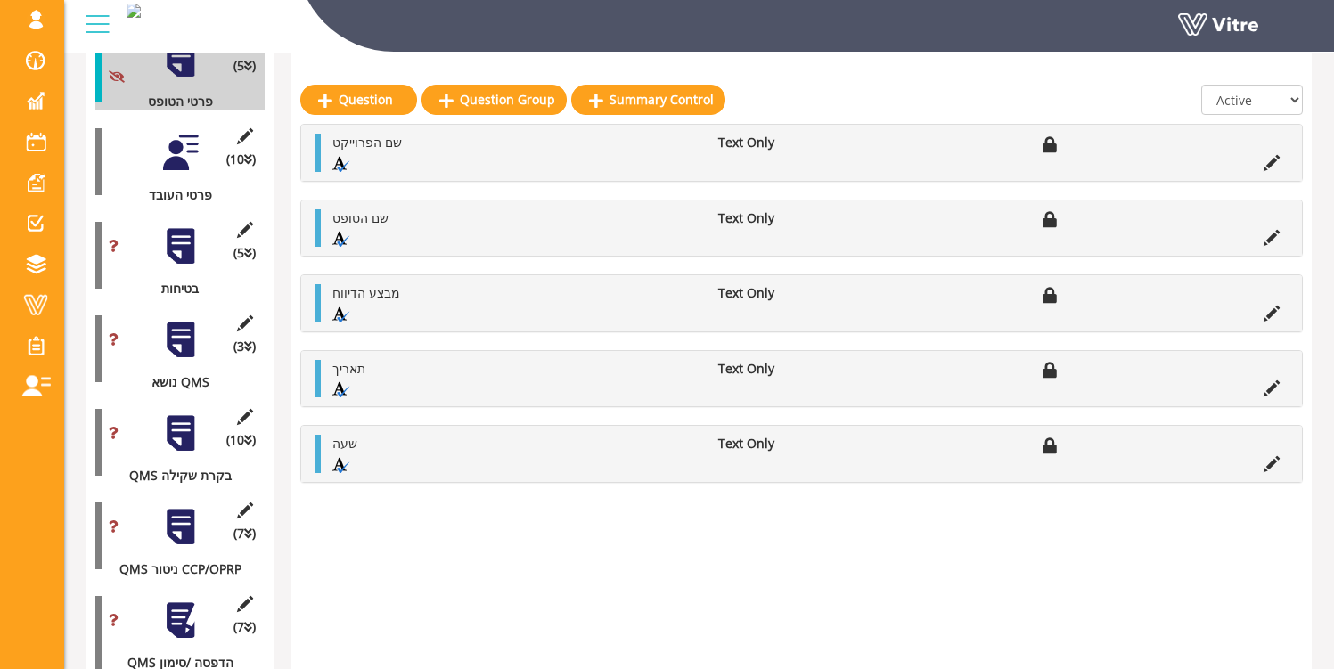
click at [177, 149] on div at bounding box center [180, 153] width 40 height 40
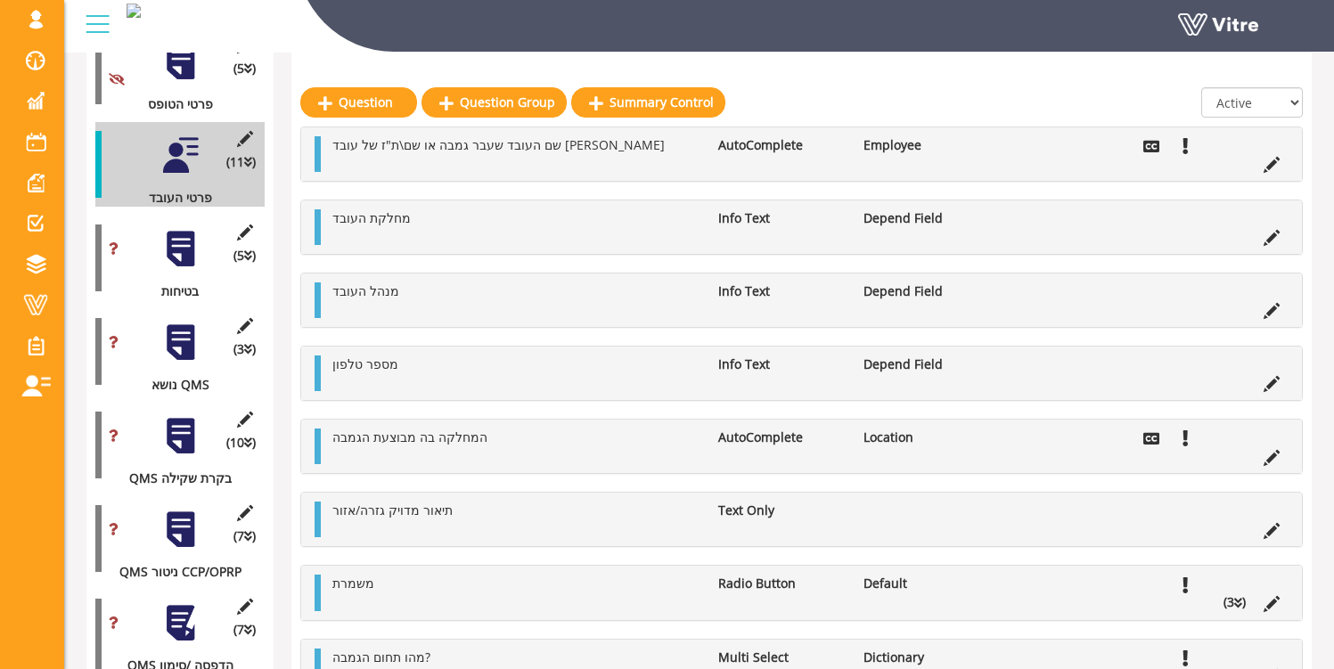
scroll to position [333, 0]
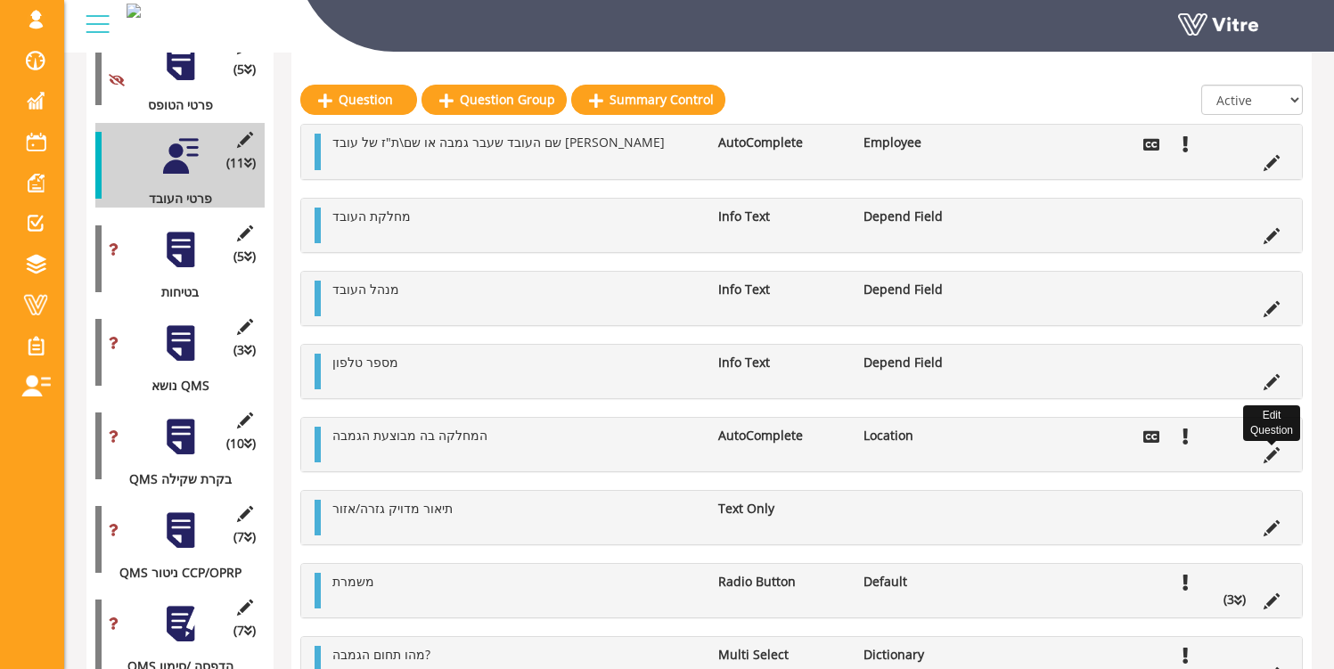
click at [1268, 456] on icon at bounding box center [1272, 455] width 16 height 16
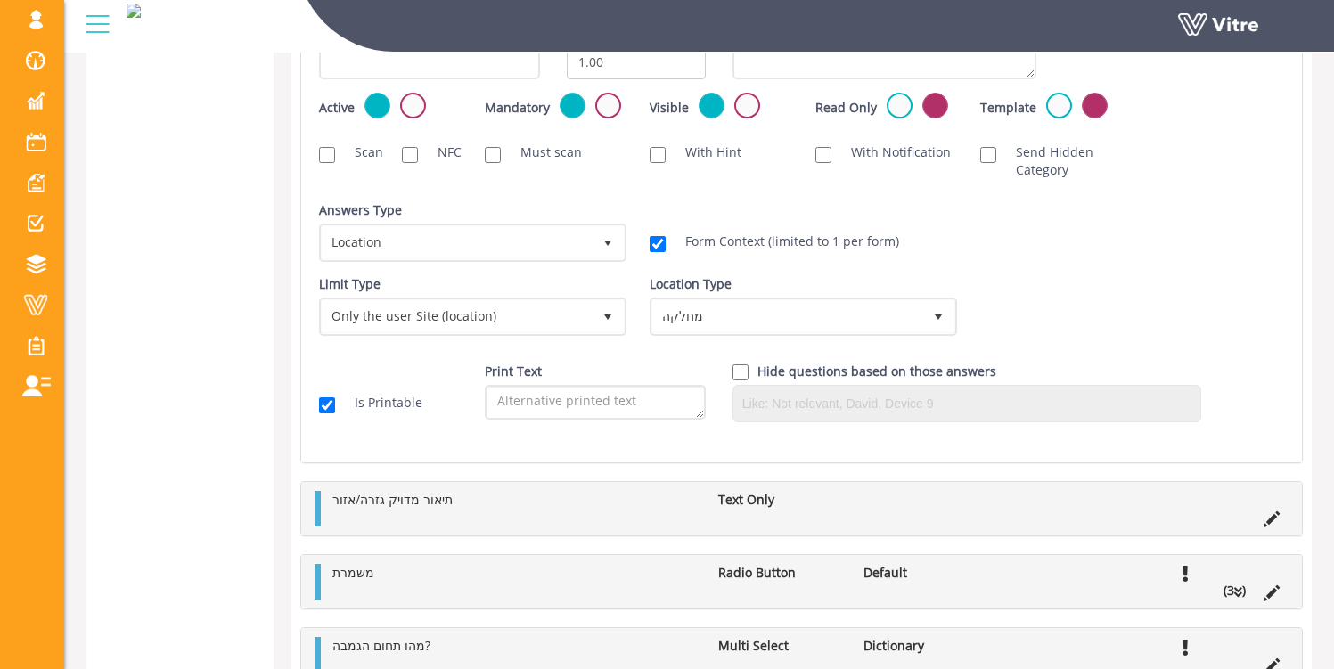
scroll to position [2807, 0]
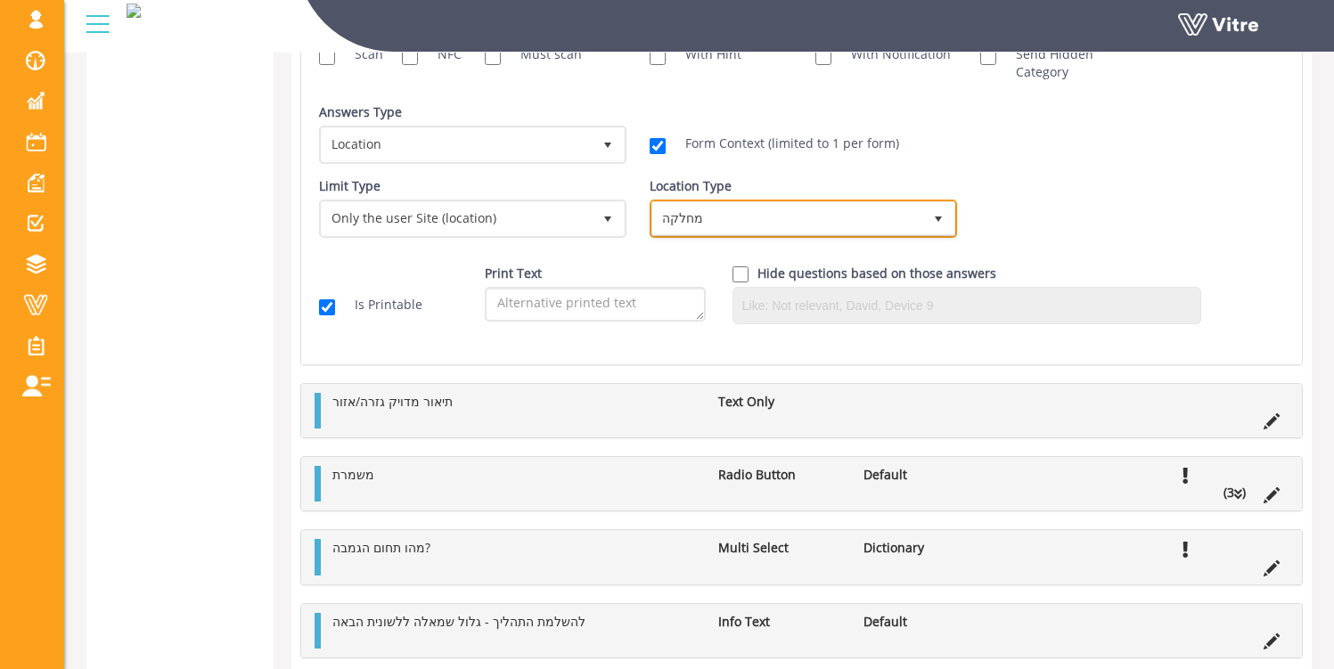
click at [666, 233] on span "מחלקה" at bounding box center [787, 218] width 270 height 32
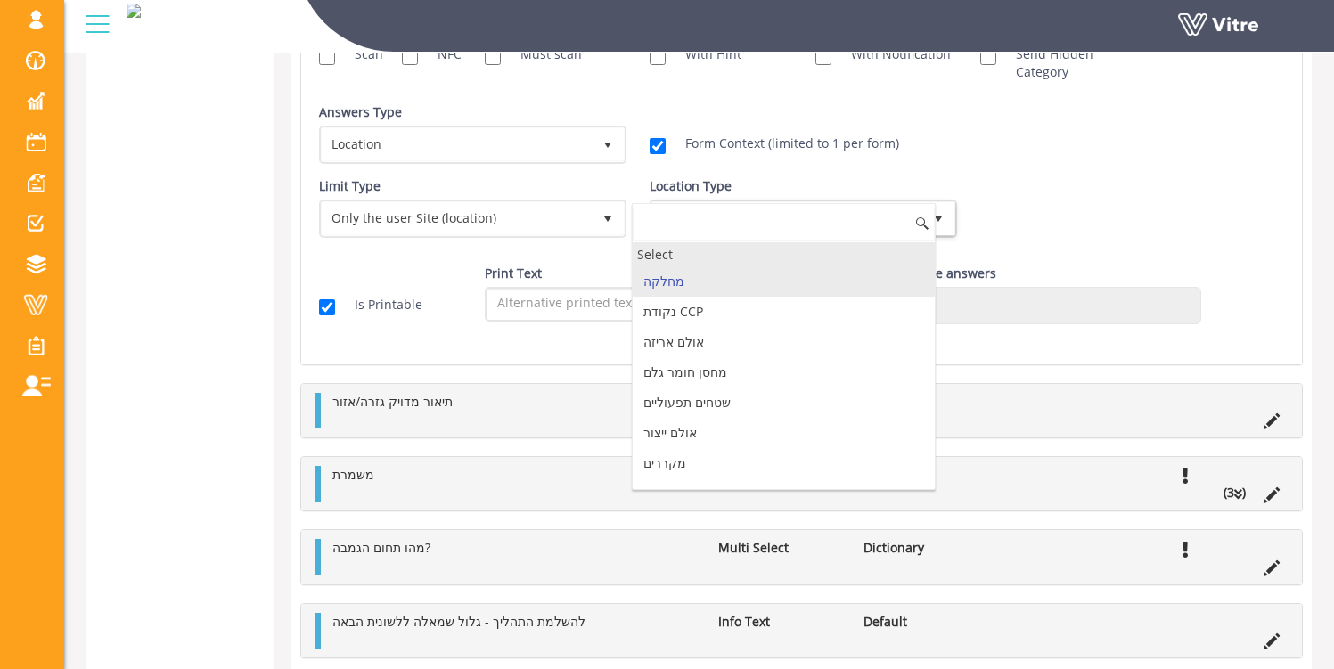
click at [696, 257] on div "Select" at bounding box center [784, 254] width 302 height 24
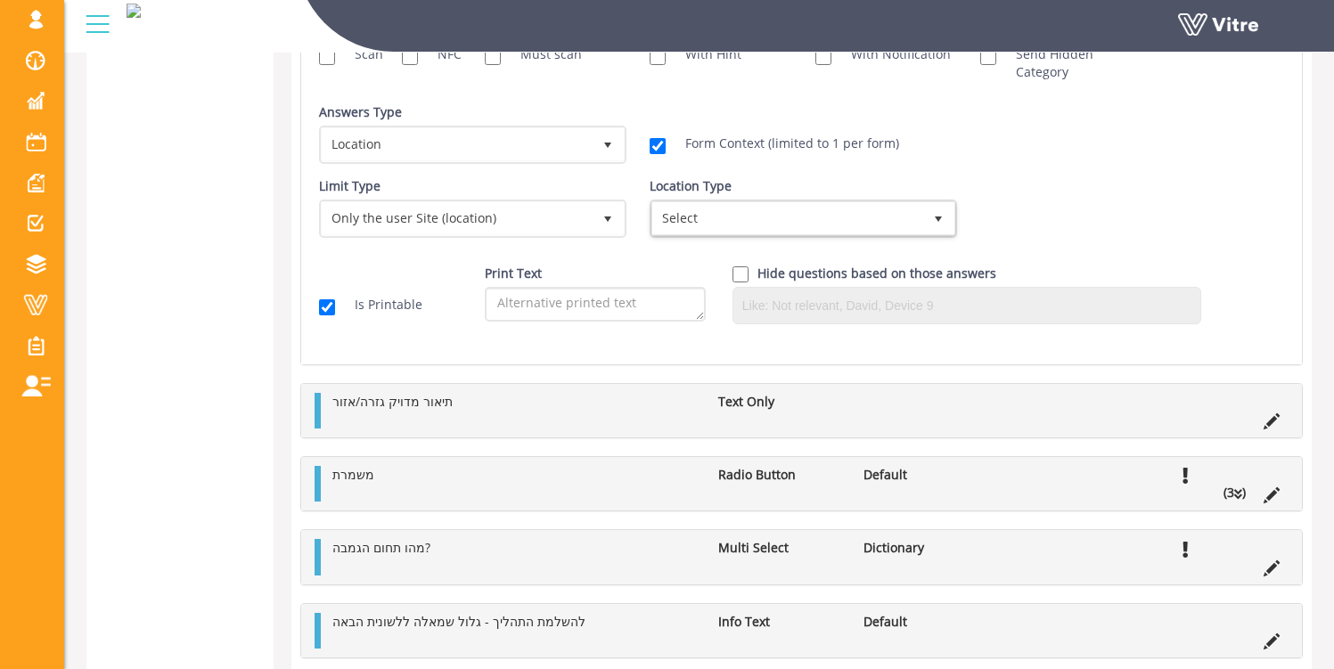
click at [1060, 181] on div "Limit Type Only the user Site (location) 3 Limit Type Any company EQ 0 Limit Ty…" at bounding box center [802, 214] width 992 height 74
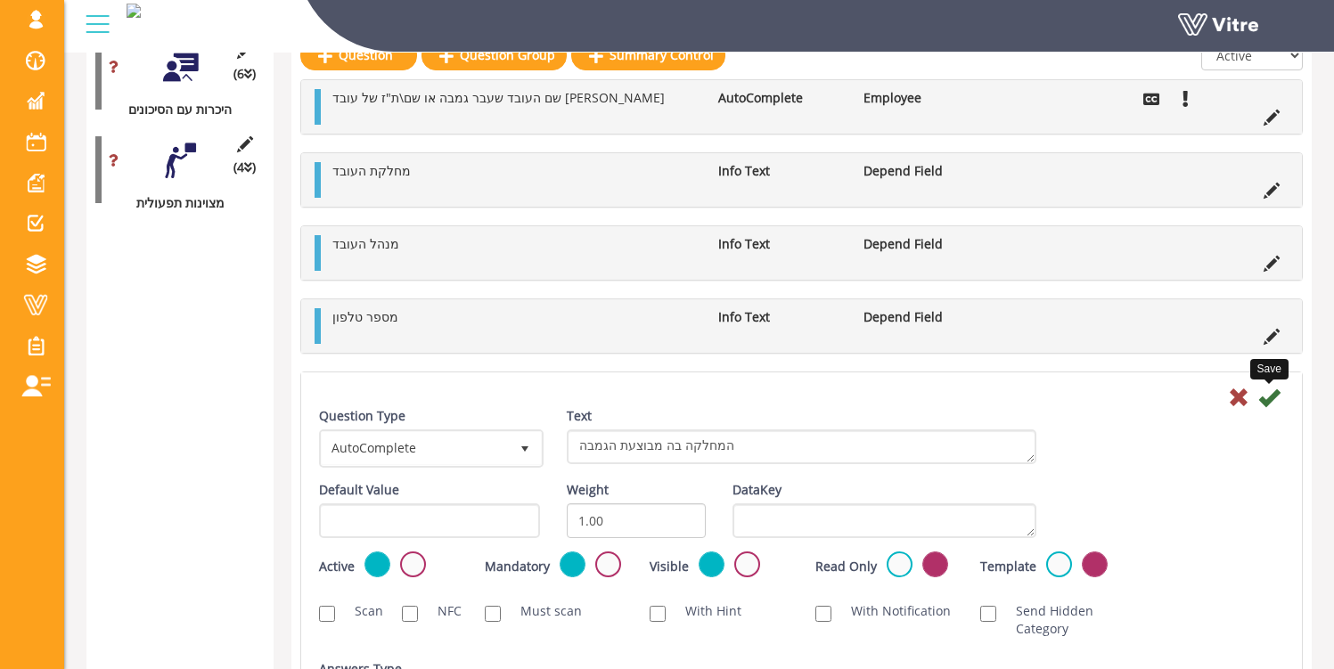
click at [1272, 402] on icon at bounding box center [1269, 397] width 21 height 21
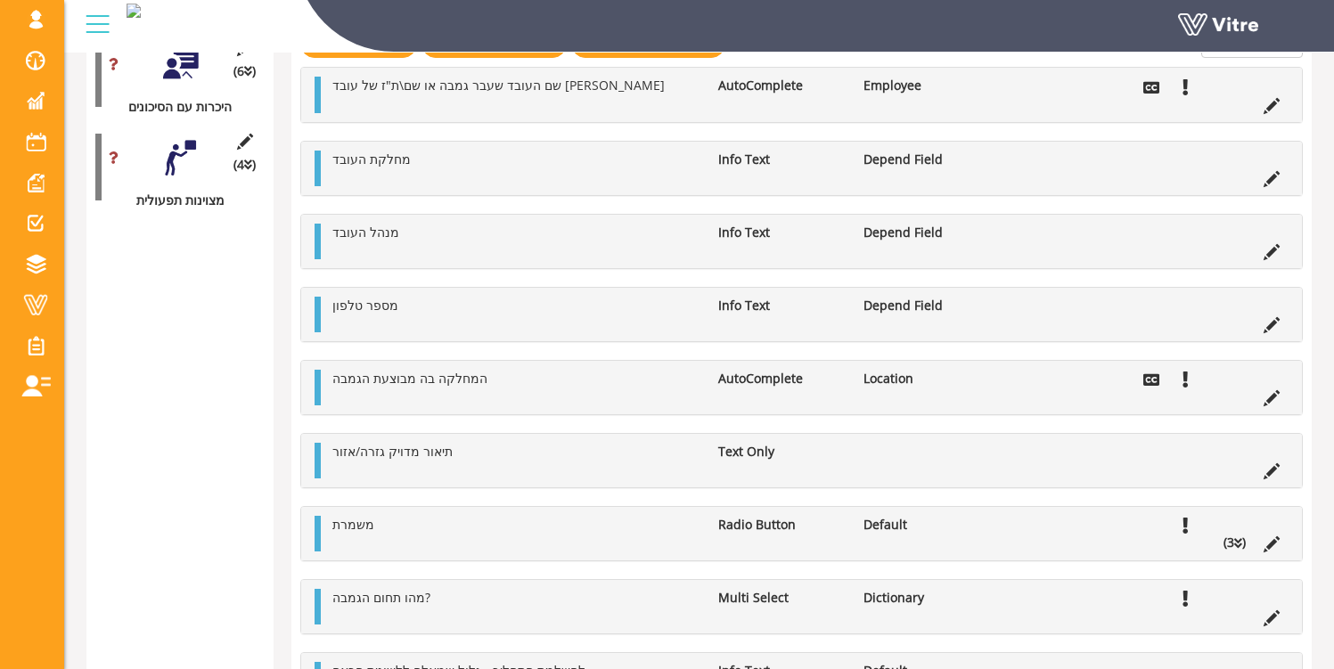
scroll to position [2254, 0]
click at [1271, 395] on icon at bounding box center [1272, 397] width 16 height 16
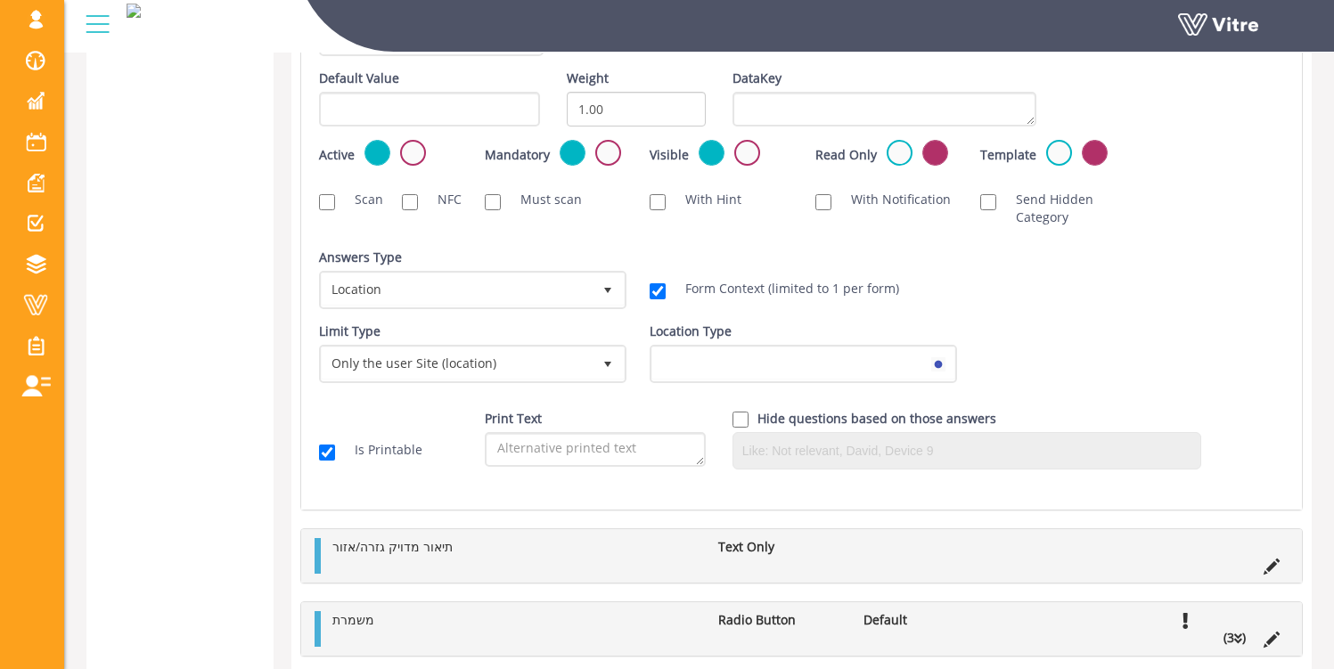
scroll to position [2603, 0]
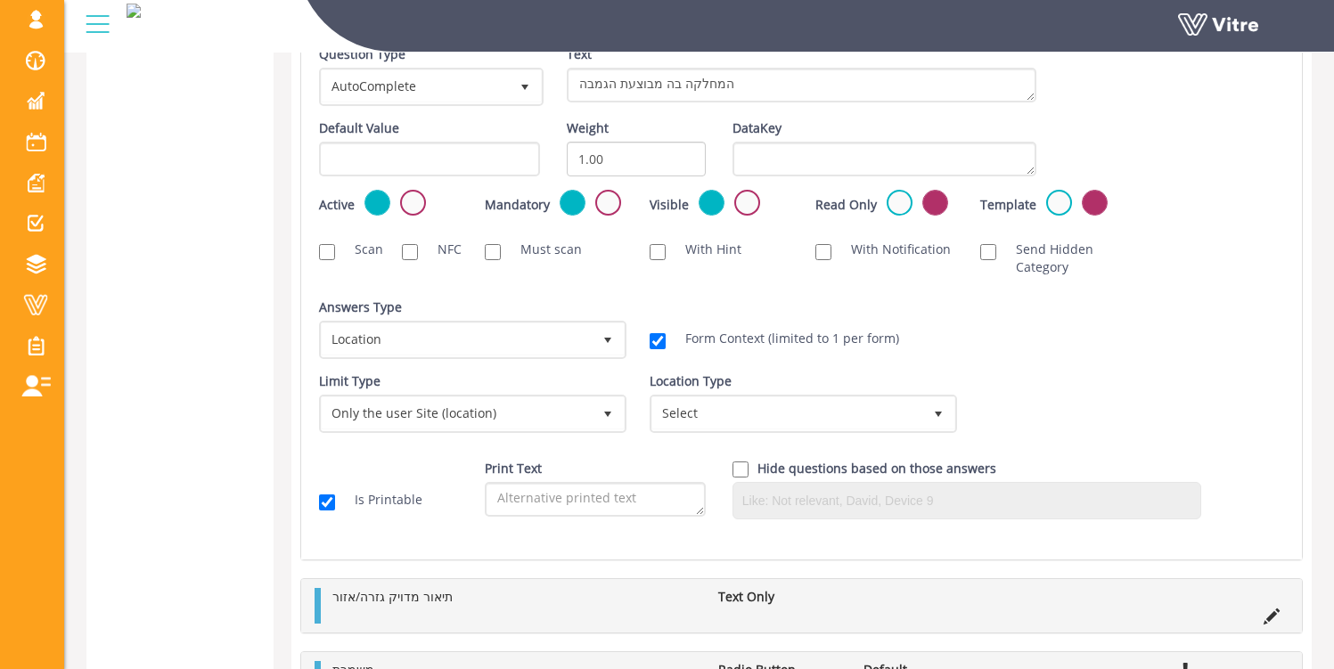
click at [1160, 358] on div "Answers Type Default 0 Answers Type Location 8 Module Select Form Context (limi…" at bounding box center [802, 336] width 992 height 74
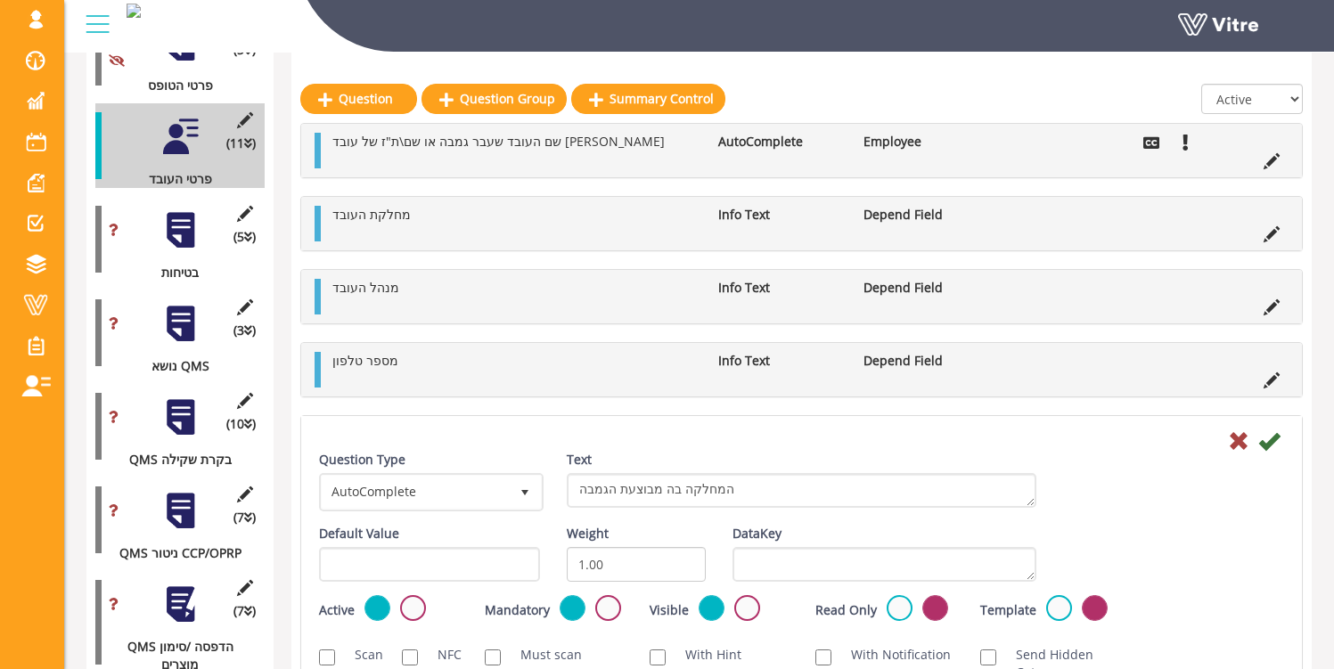
scroll to position [351, 0]
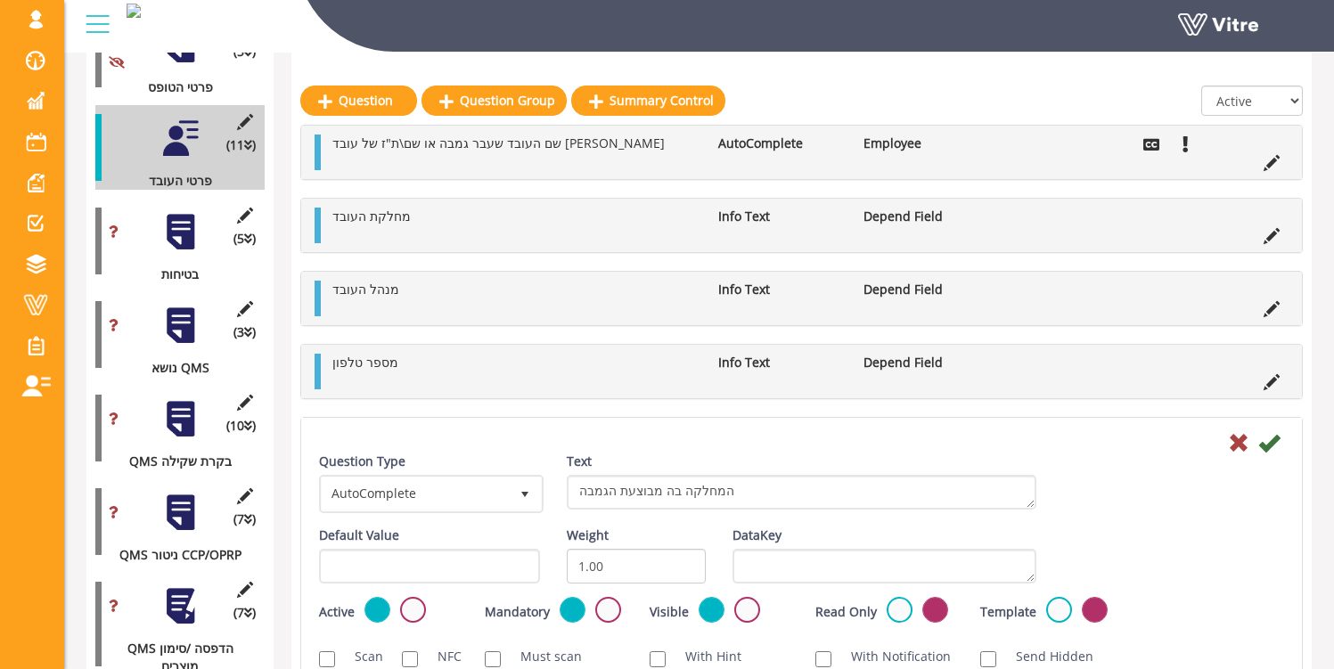
click at [180, 127] on div at bounding box center [180, 139] width 40 height 40
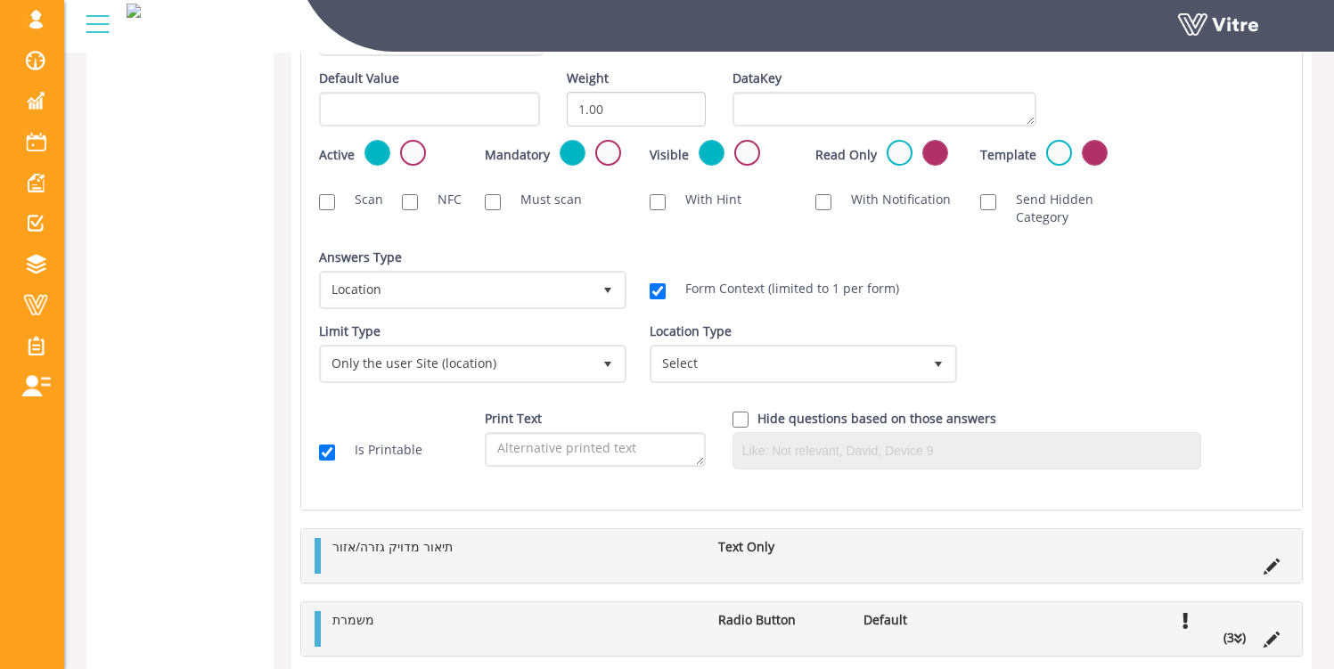
scroll to position [2459, 0]
